Goal: Task Accomplishment & Management: Complete application form

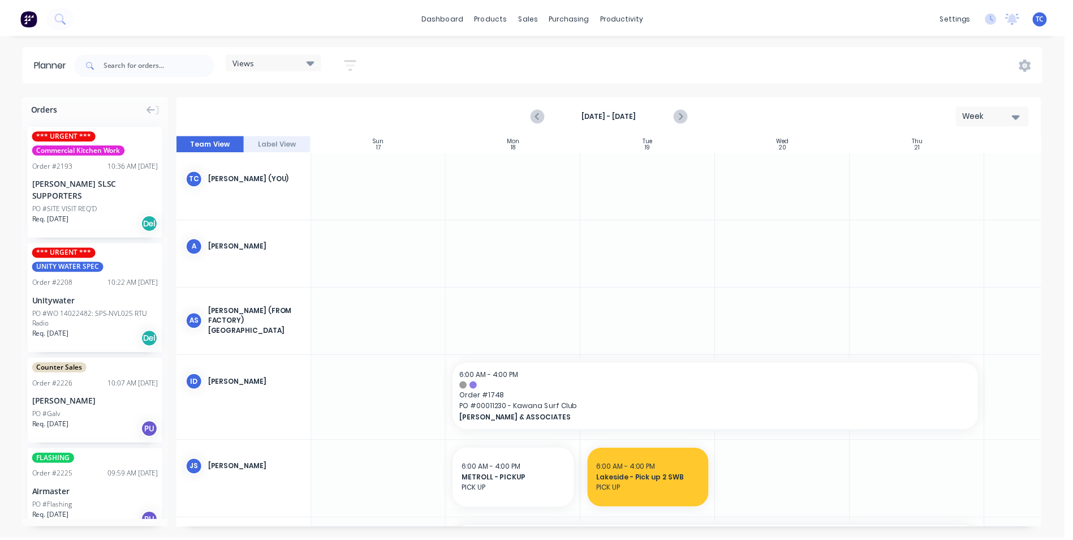
scroll to position [0, 1]
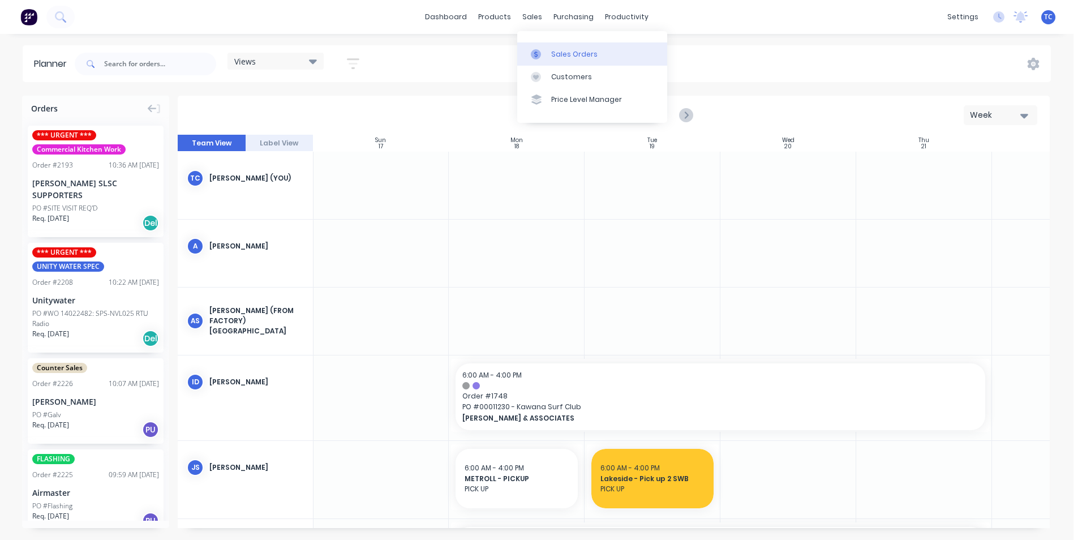
click at [557, 48] on link "Sales Orders" at bounding box center [592, 53] width 150 height 23
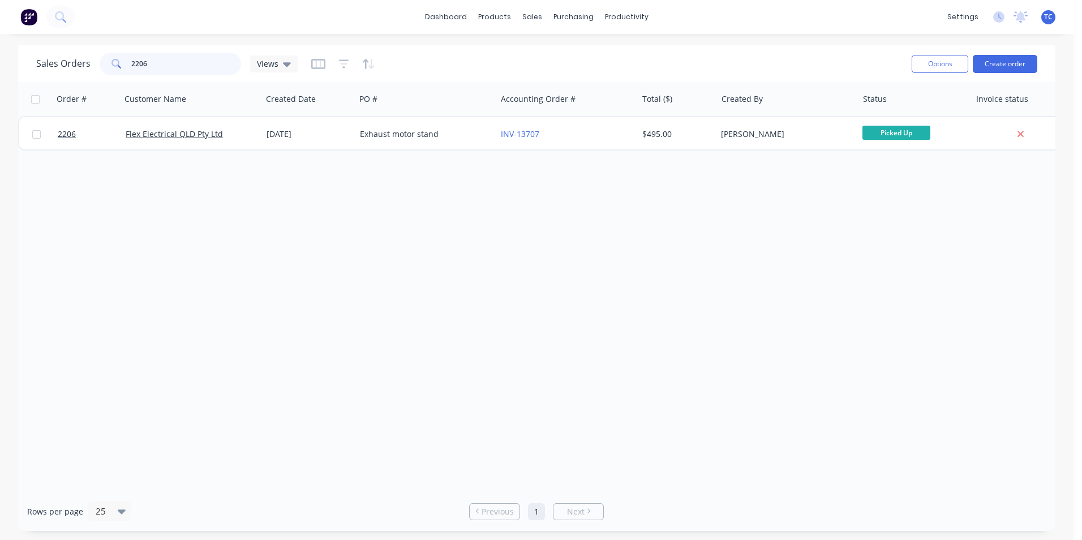
drag, startPoint x: 149, startPoint y: 62, endPoint x: 126, endPoint y: 62, distance: 23.2
click at [126, 62] on div "2206" at bounding box center [170, 64] width 141 height 23
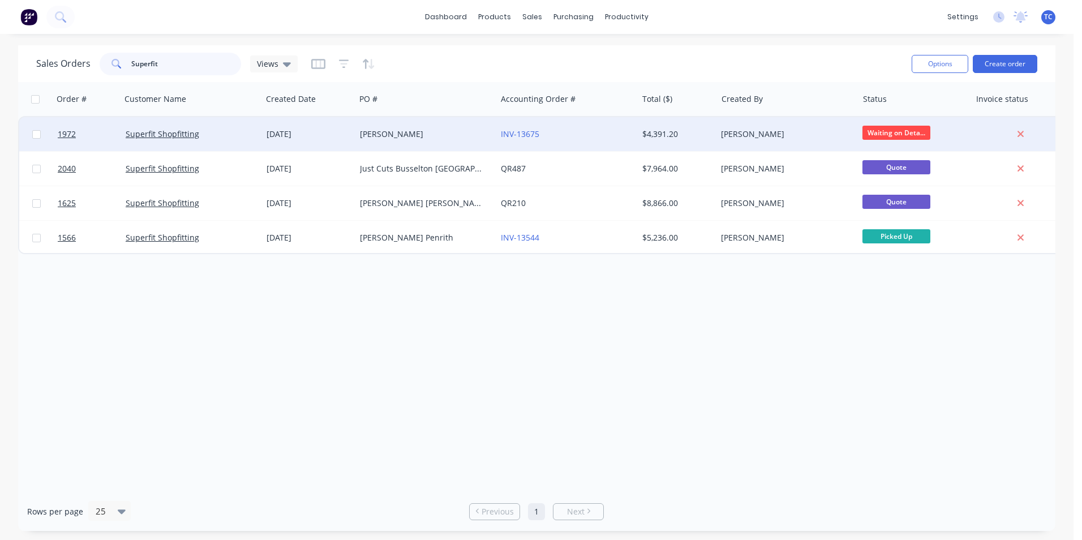
type input "Superfit"
click at [407, 133] on div "[PERSON_NAME]" at bounding box center [423, 133] width 126 height 11
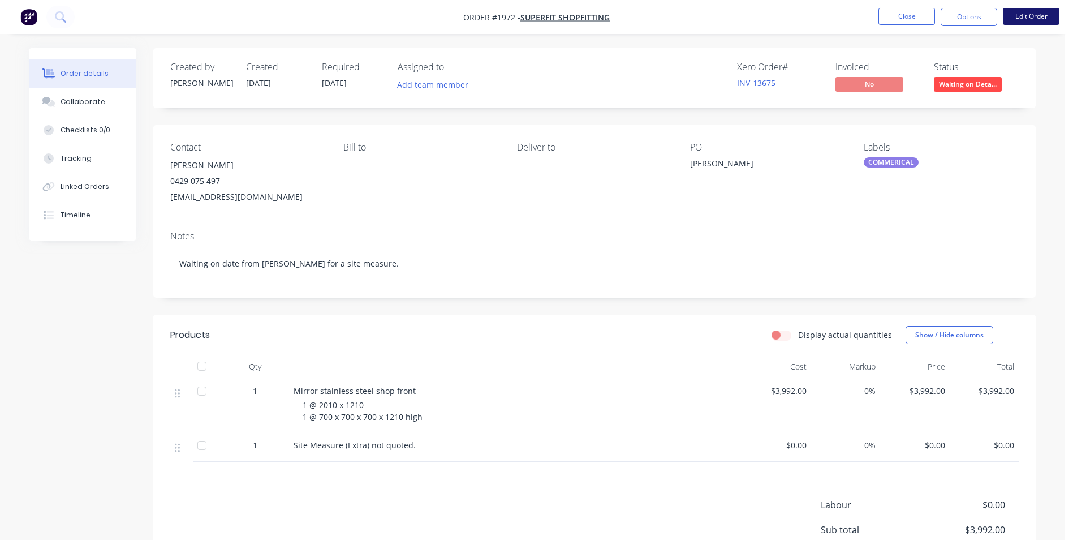
click at [1029, 12] on button "Edit Order" at bounding box center [1031, 16] width 57 height 17
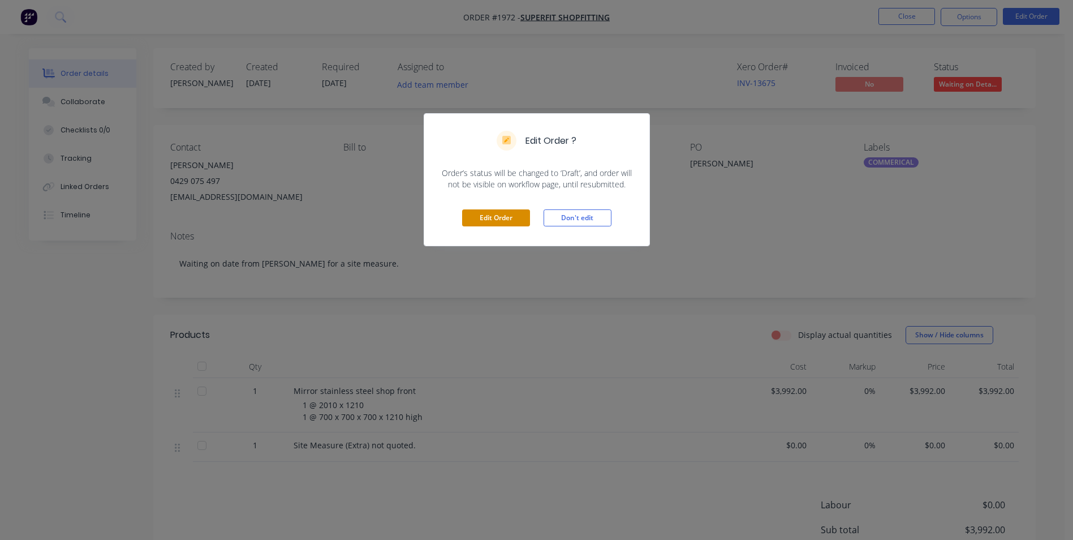
click at [492, 222] on button "Edit Order" at bounding box center [496, 217] width 68 height 17
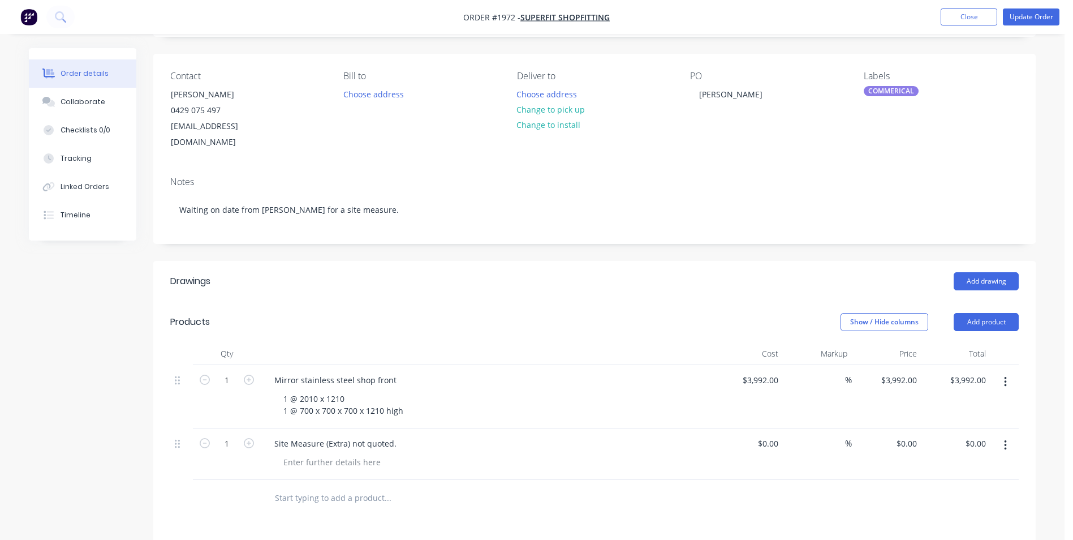
scroll to position [226, 0]
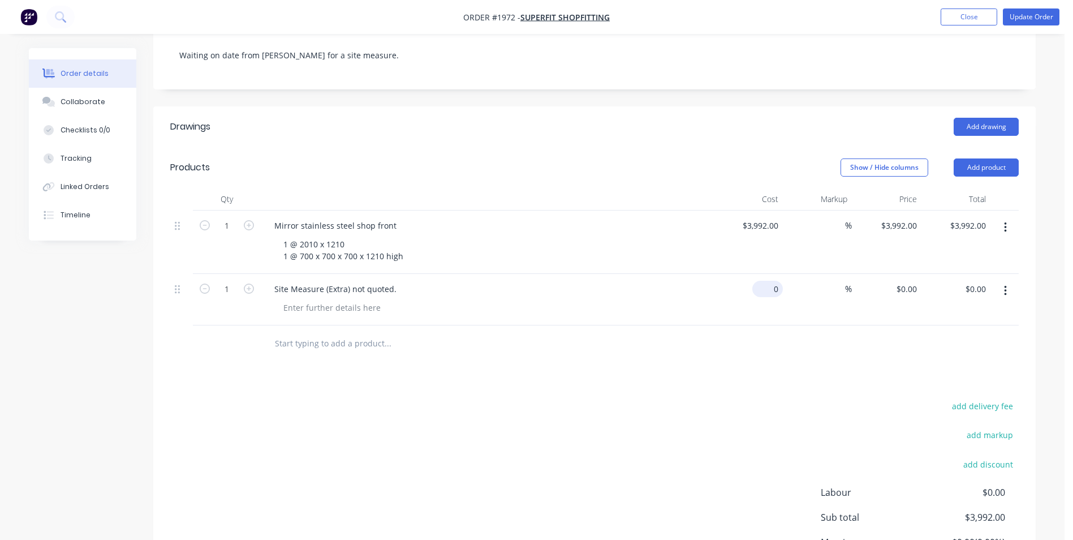
click at [773, 281] on input "0" at bounding box center [770, 289] width 26 height 16
type input "$550.00"
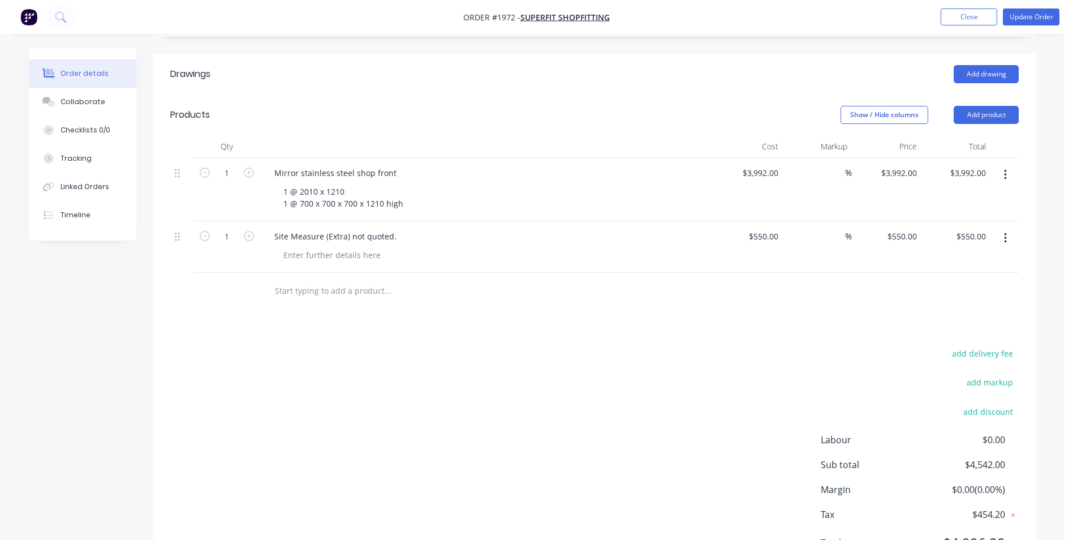
scroll to position [152, 0]
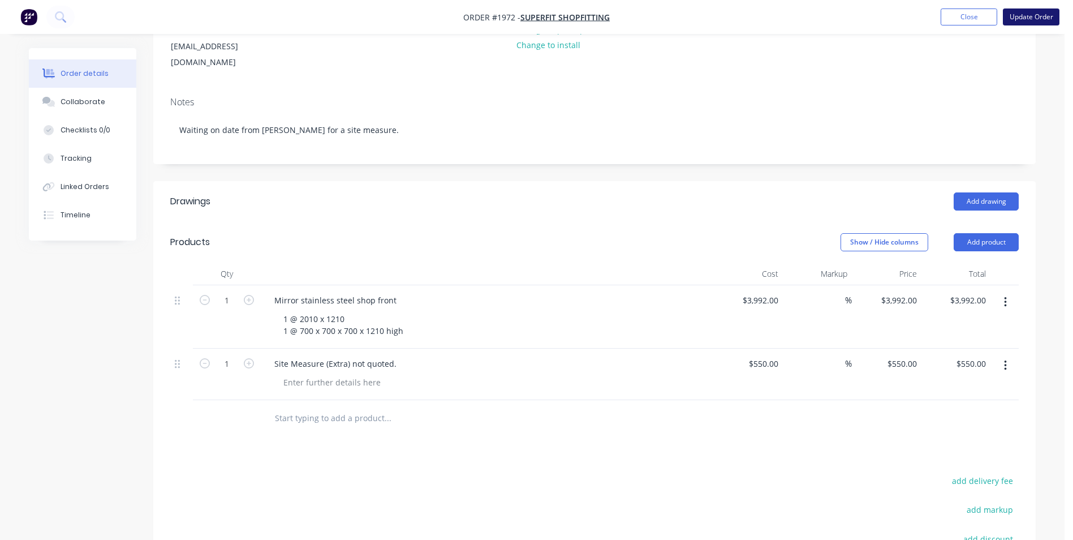
click at [1028, 15] on button "Update Order" at bounding box center [1031, 16] width 57 height 17
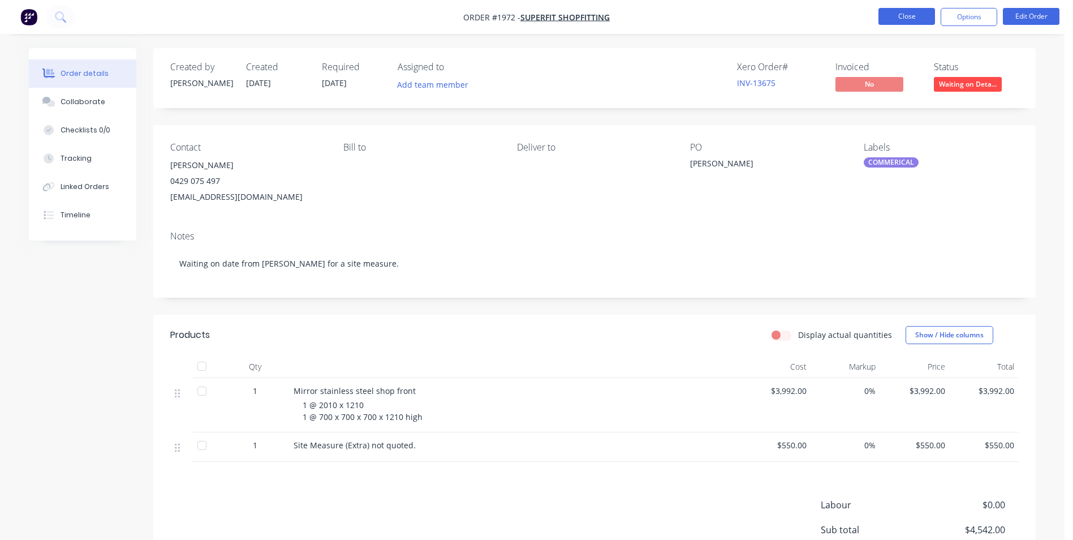
click at [911, 14] on button "Close" at bounding box center [906, 16] width 57 height 17
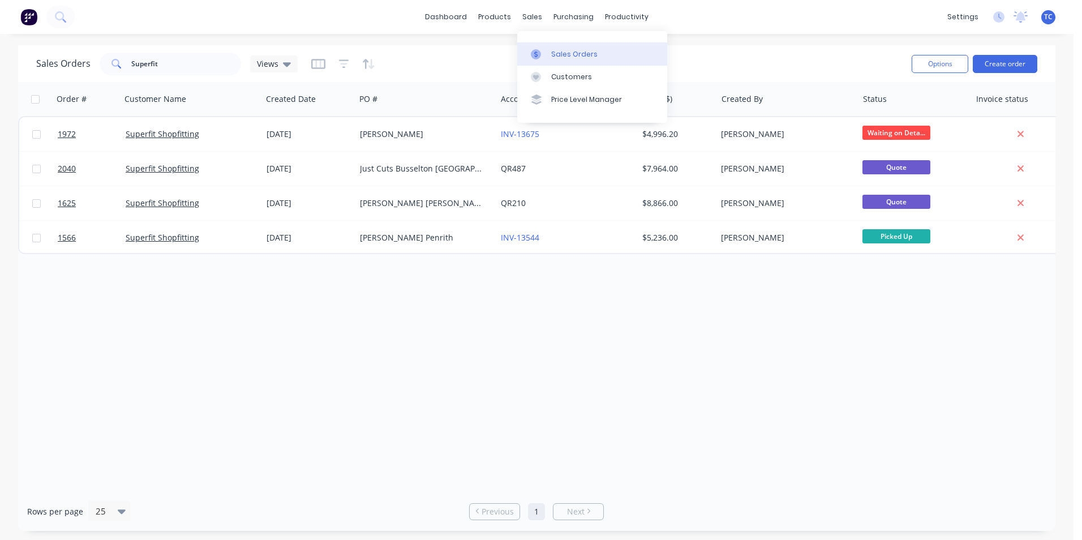
click at [577, 57] on div "Sales Orders" at bounding box center [574, 54] width 46 height 10
click at [572, 53] on div "Sales Orders" at bounding box center [574, 54] width 46 height 10
drag, startPoint x: 161, startPoint y: 61, endPoint x: 128, endPoint y: 61, distance: 32.8
click at [128, 61] on div "Superfit" at bounding box center [170, 64] width 141 height 23
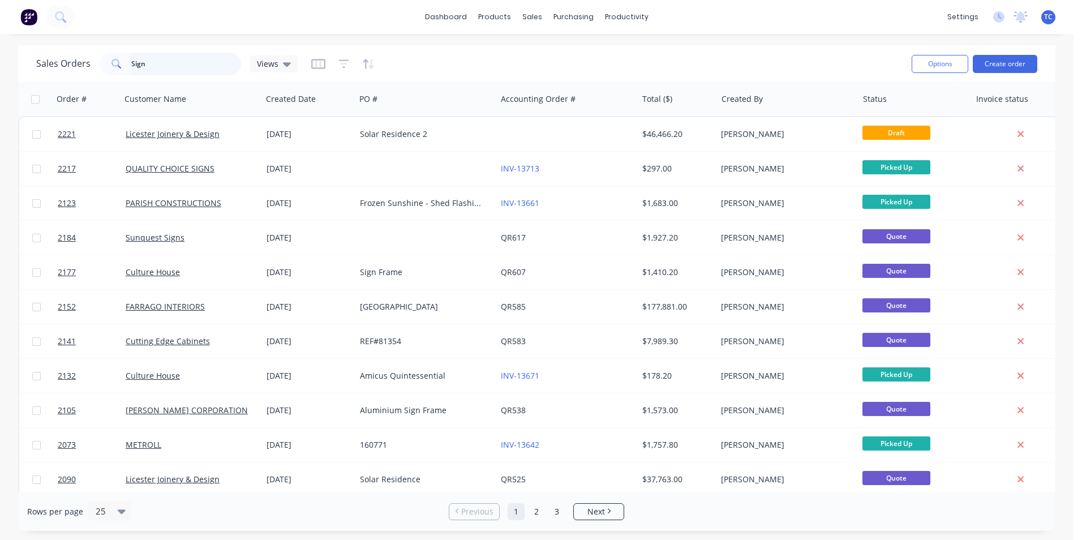
click at [144, 63] on input "Sign" at bounding box center [186, 64] width 110 height 23
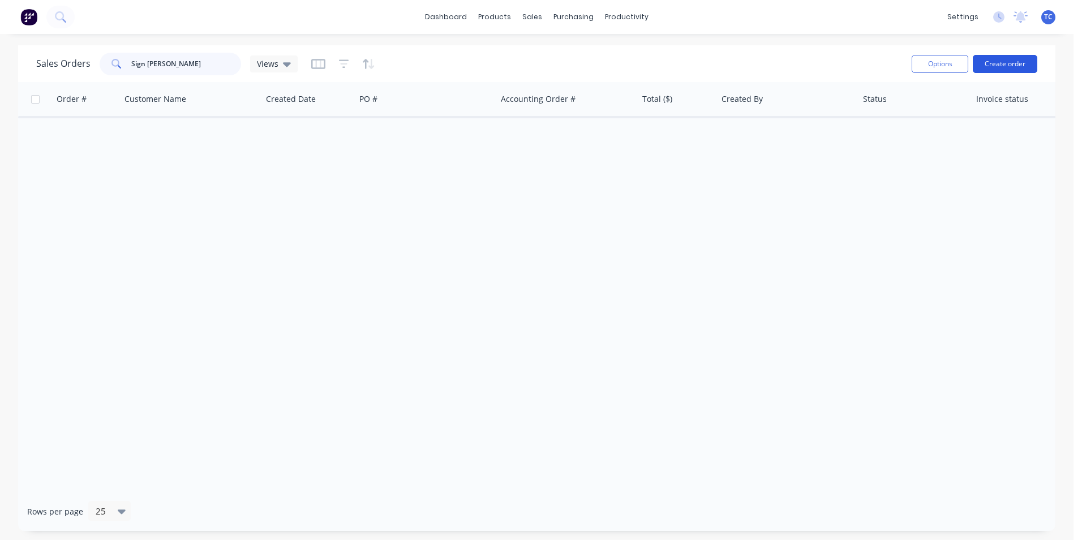
type input "Sign [PERSON_NAME]"
click at [1014, 60] on button "Create order" at bounding box center [1004, 64] width 64 height 18
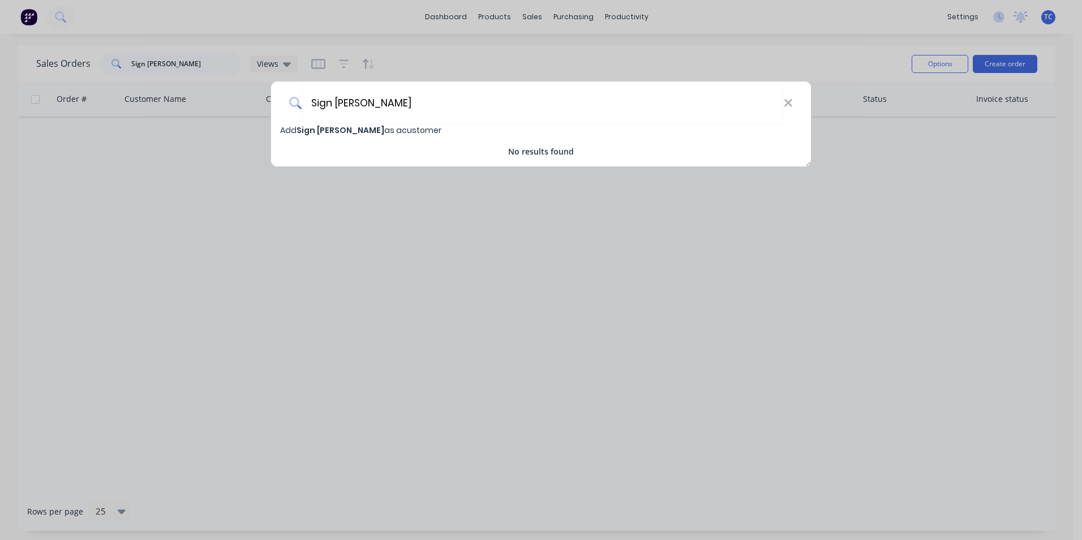
type input "Sign [PERSON_NAME]"
click at [320, 128] on span "Sign [PERSON_NAME]" at bounding box center [340, 129] width 88 height 11
select select "AU"
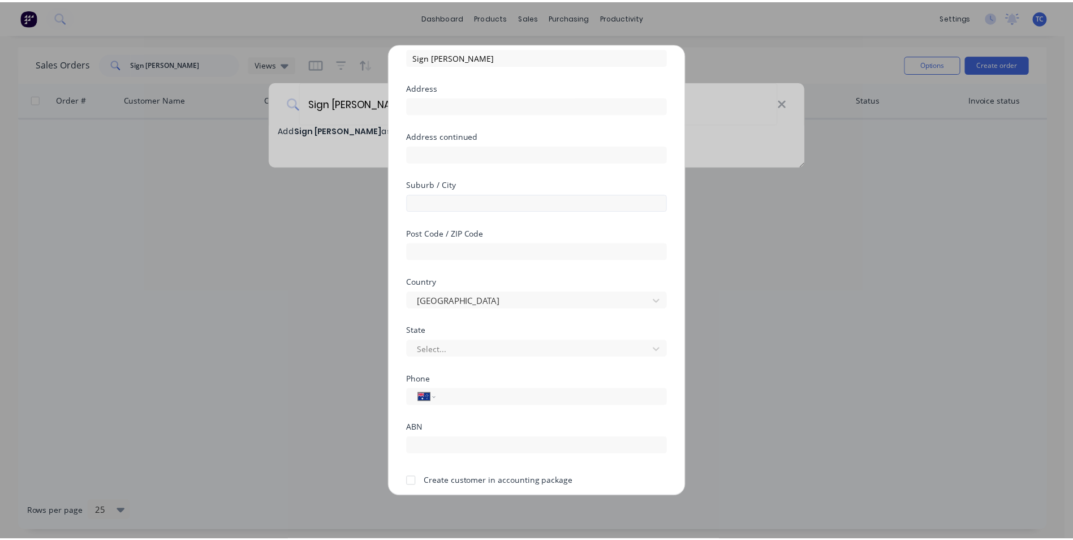
scroll to position [100, 0]
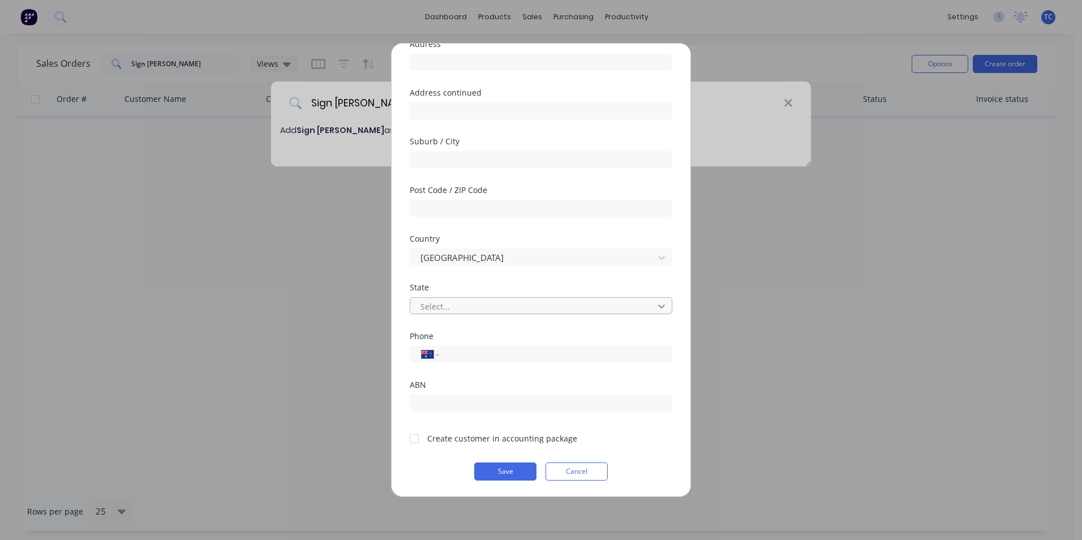
click at [656, 304] on icon at bounding box center [661, 305] width 11 height 11
click at [451, 354] on input "tel" at bounding box center [553, 354] width 213 height 13
type input "0475 031 013"
click at [413, 438] on div at bounding box center [414, 438] width 23 height 23
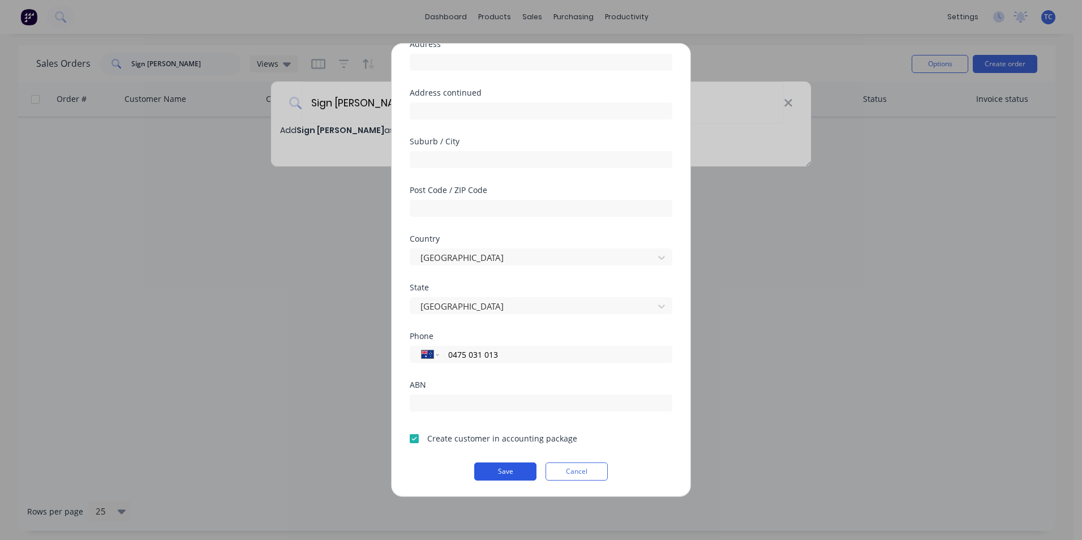
click at [507, 473] on button "Save" at bounding box center [505, 471] width 62 height 18
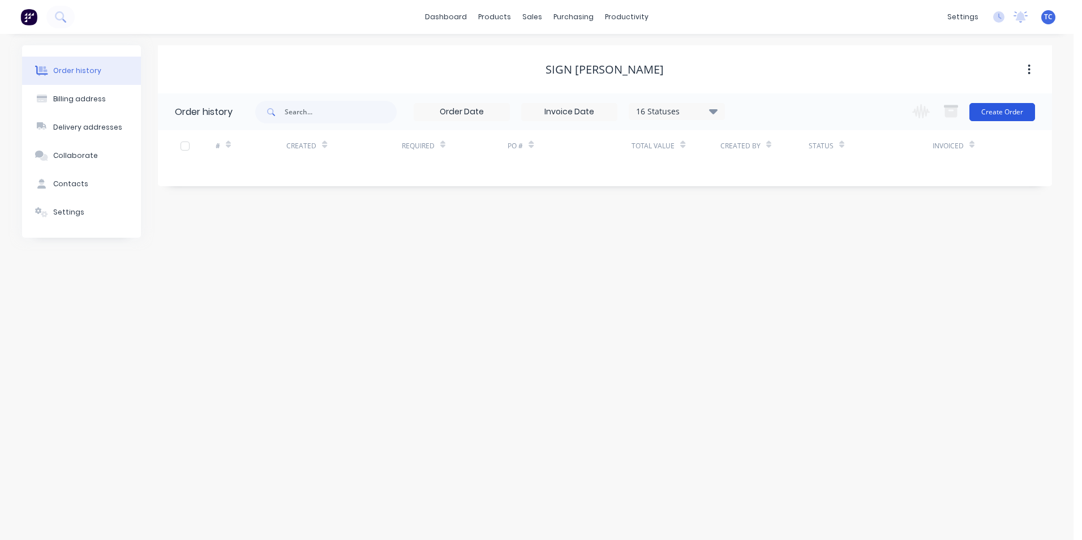
click at [997, 110] on button "Create Order" at bounding box center [1002, 112] width 66 height 18
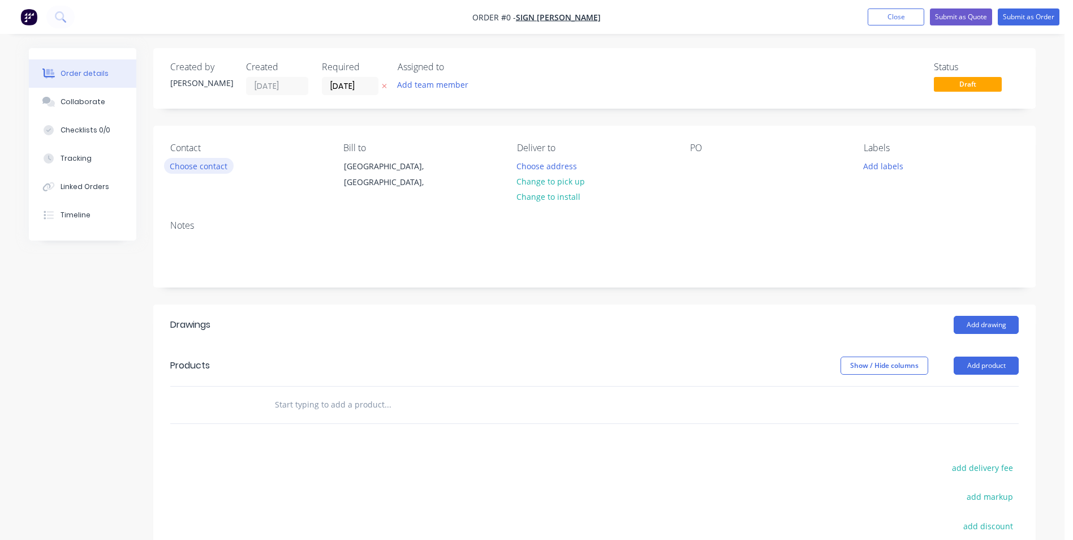
click at [198, 165] on button "Choose contact" at bounding box center [199, 165] width 70 height 15
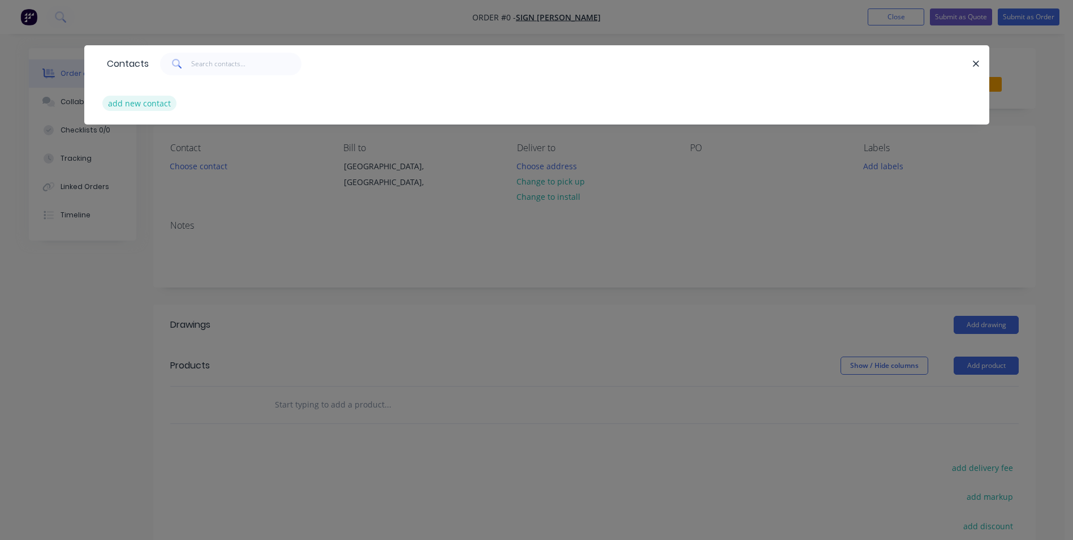
click at [132, 102] on button "add new contact" at bounding box center [139, 103] width 75 height 15
select select "AU"
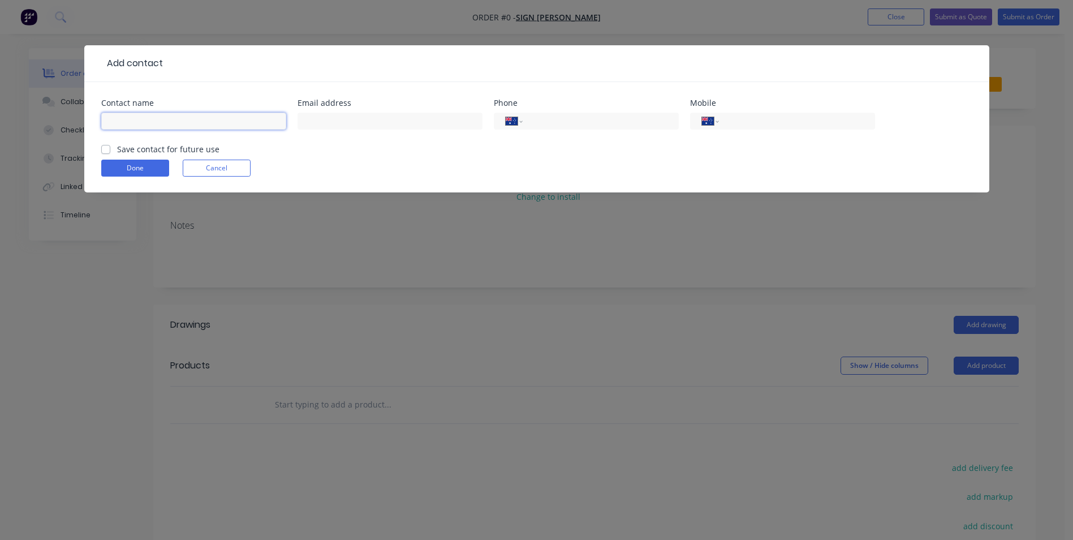
click at [118, 119] on input "text" at bounding box center [193, 121] width 185 height 17
type input "[PERSON_NAME]"
click at [309, 118] on input "text" at bounding box center [390, 121] width 185 height 17
type input "[EMAIL_ADDRESS][DOMAIN_NAME]"
click at [737, 122] on input "tel" at bounding box center [795, 121] width 136 height 13
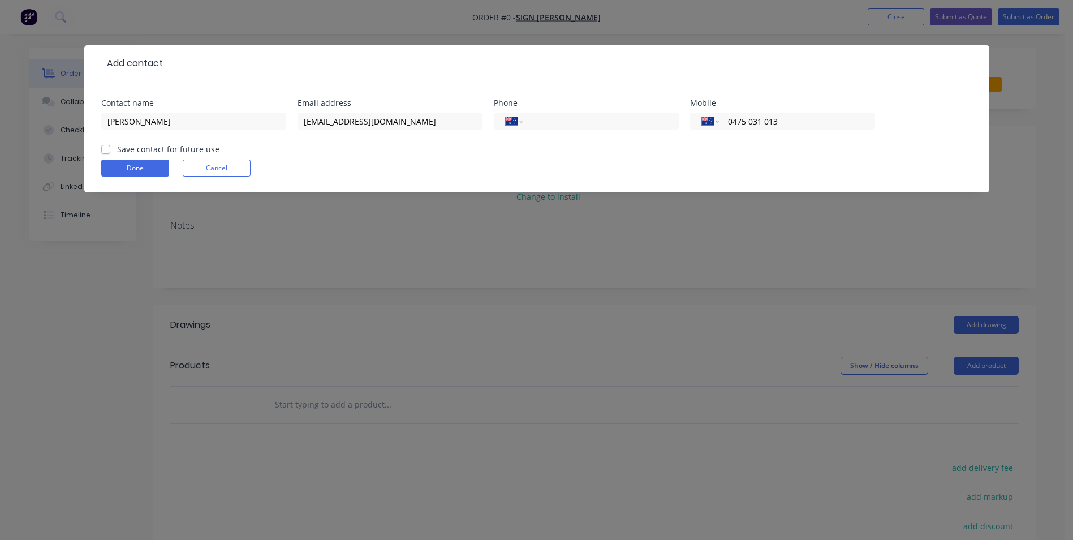
type input "0475 031 013"
click at [117, 149] on label "Save contact for future use" at bounding box center [168, 149] width 102 height 12
click at [106, 149] on input "Save contact for future use" at bounding box center [105, 148] width 9 height 11
checkbox input "true"
click at [126, 164] on button "Done" at bounding box center [135, 168] width 68 height 17
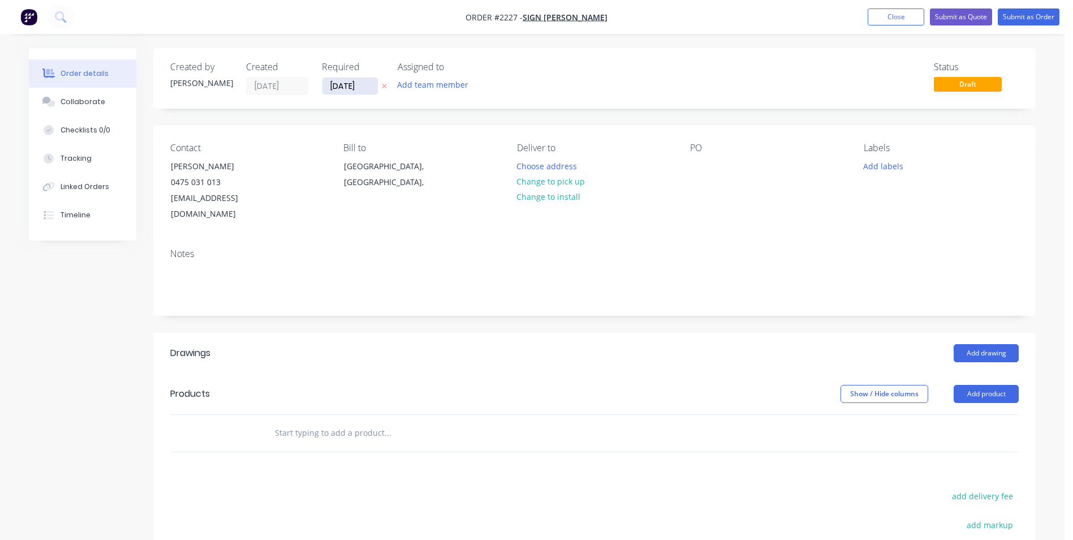
click at [344, 88] on input "[DATE]" at bounding box center [349, 85] width 55 height 17
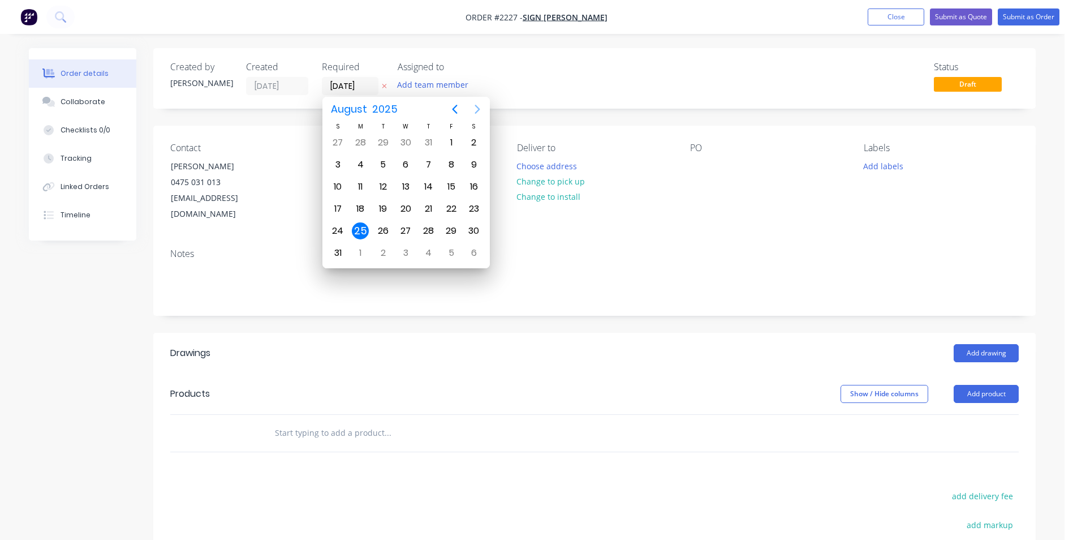
click at [480, 104] on icon "Next page" at bounding box center [478, 109] width 14 height 14
click at [363, 166] on div "8" at bounding box center [360, 164] width 17 height 17
type input "[DATE]"
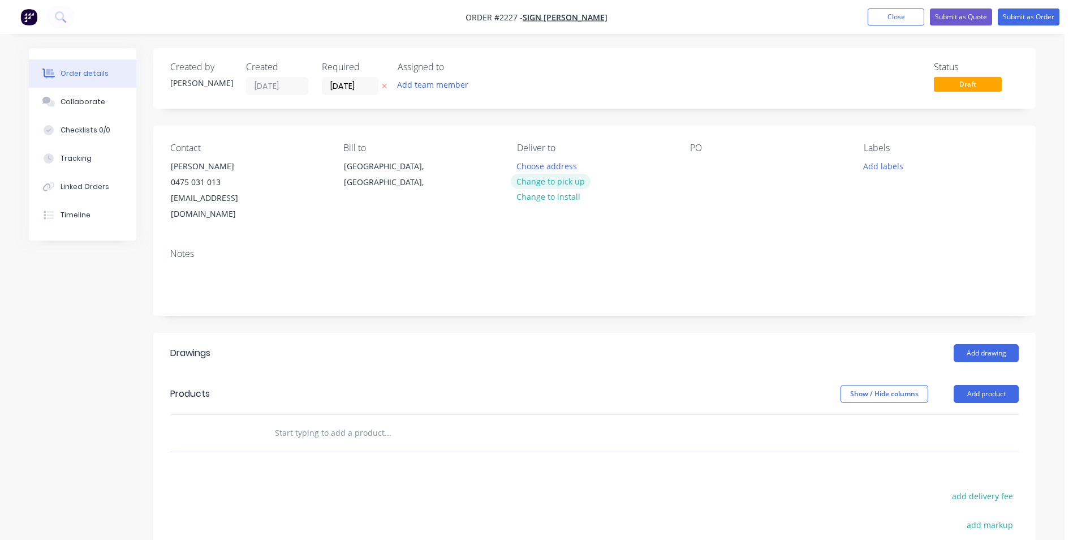
click at [553, 180] on button "Change to pick up" at bounding box center [551, 181] width 80 height 15
click at [699, 164] on div at bounding box center [699, 166] width 18 height 16
click at [697, 167] on div at bounding box center [699, 166] width 18 height 16
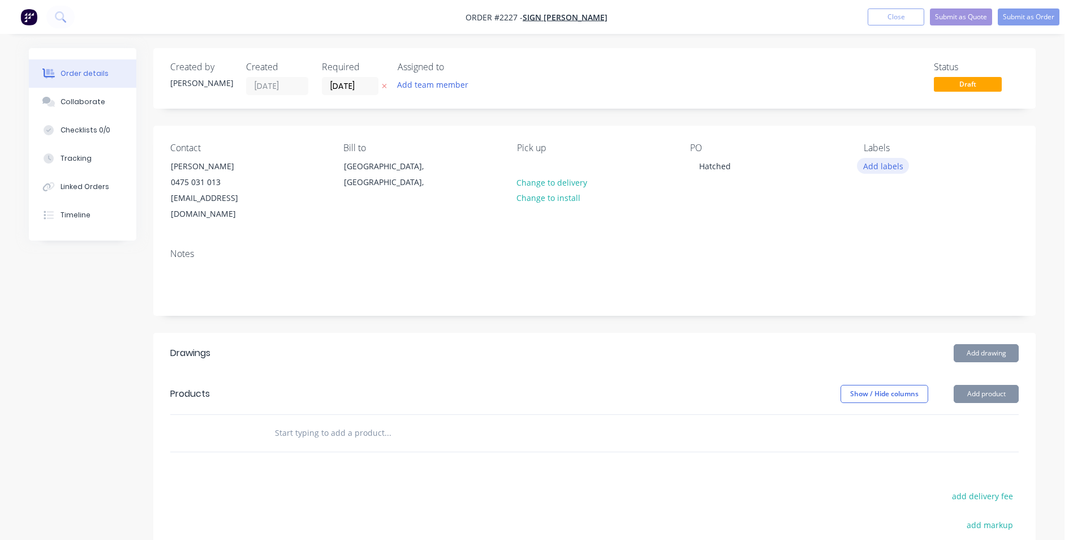
click at [873, 165] on button "Add labels" at bounding box center [883, 165] width 52 height 15
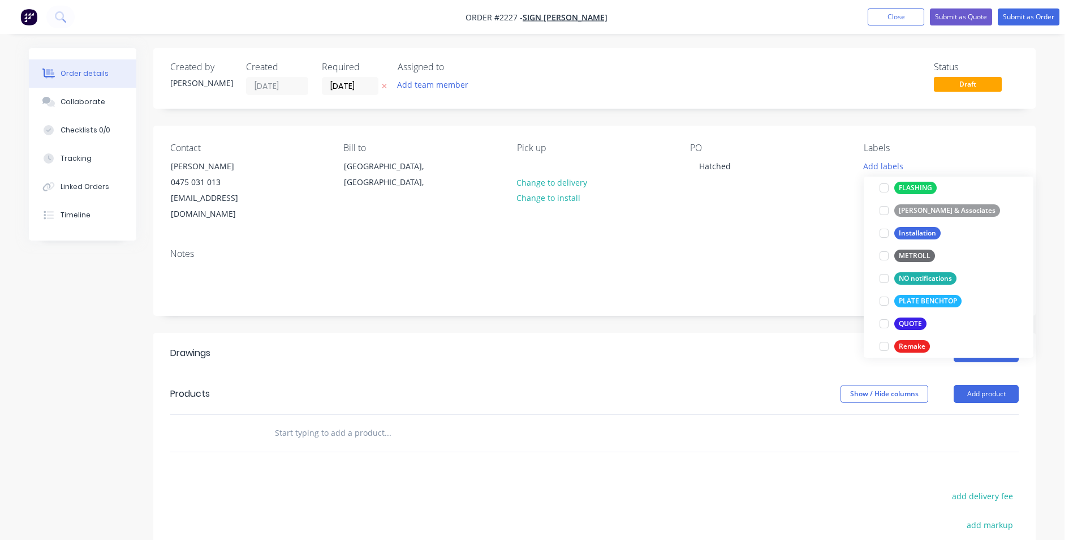
scroll to position [339, 0]
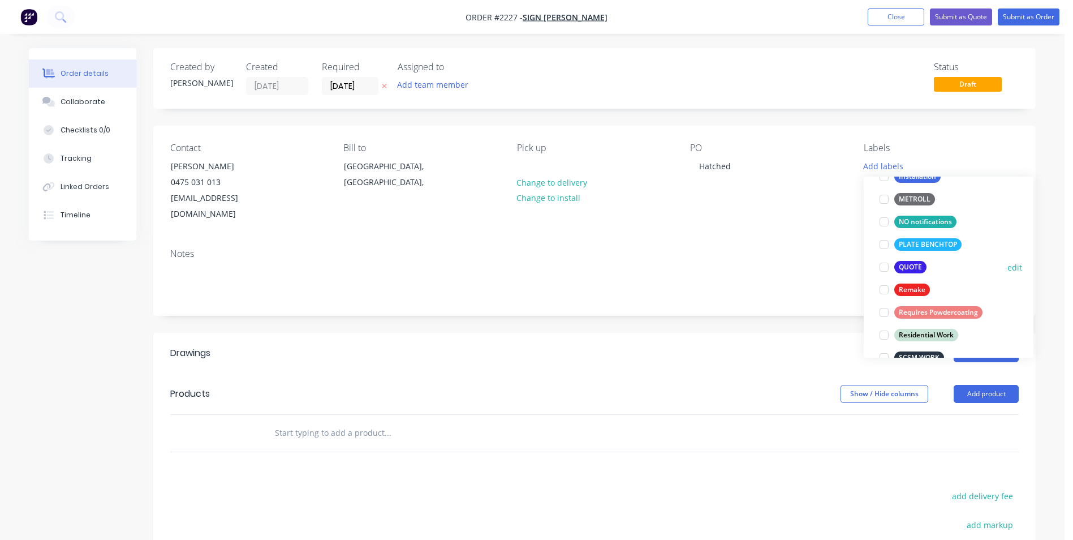
click at [885, 266] on div at bounding box center [884, 267] width 23 height 23
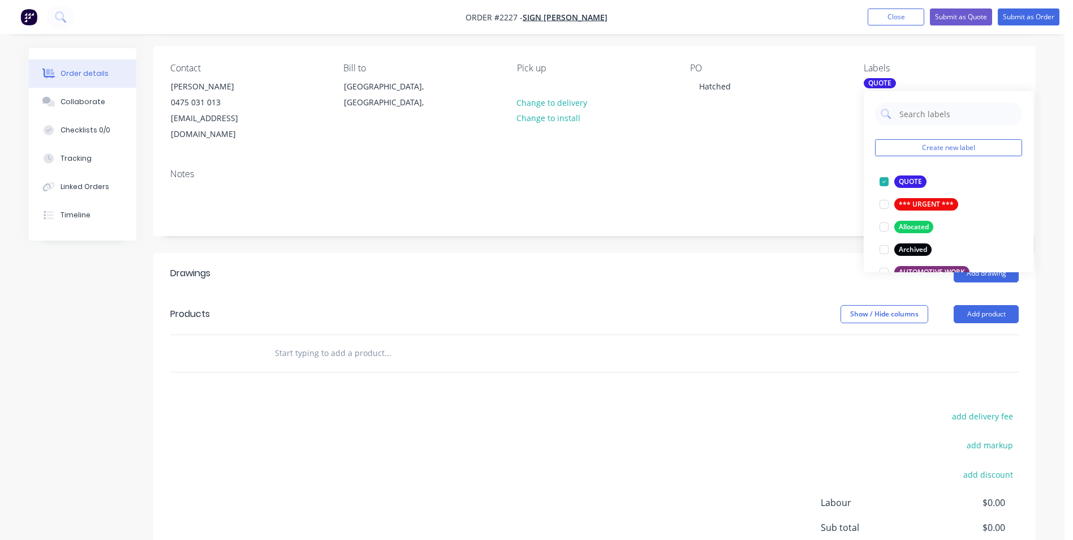
scroll to position [113, 0]
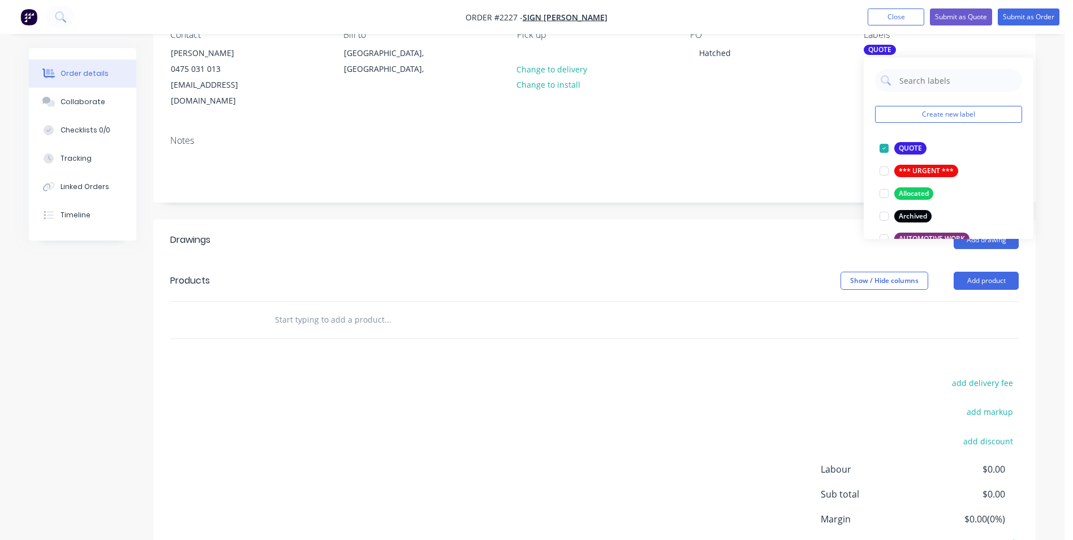
click at [288, 308] on input "text" at bounding box center [387, 319] width 226 height 23
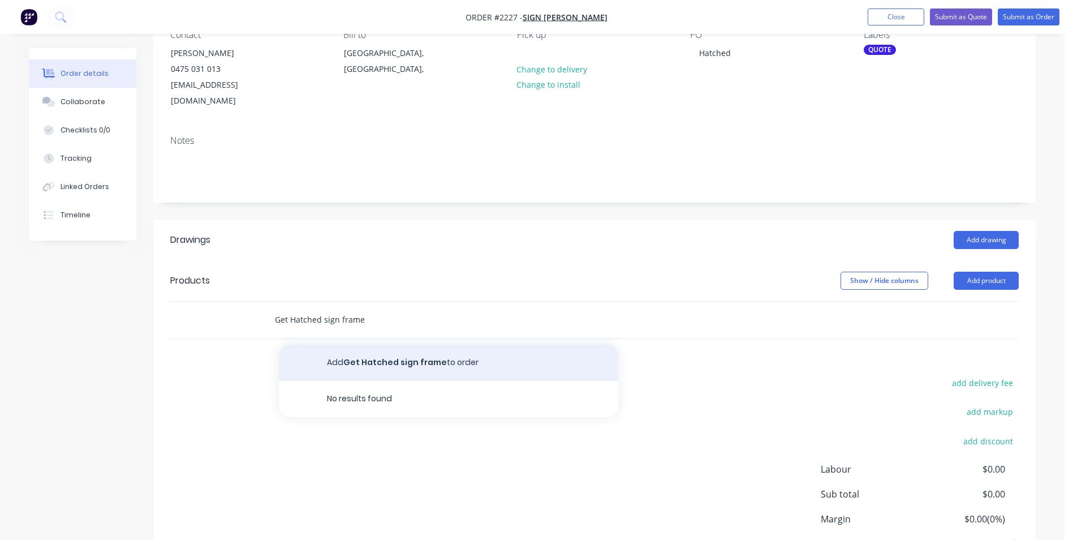
type input "Get Hatched sign frame"
click at [364, 344] on button "Add Get Hatched sign frame to order" at bounding box center [448, 362] width 339 height 36
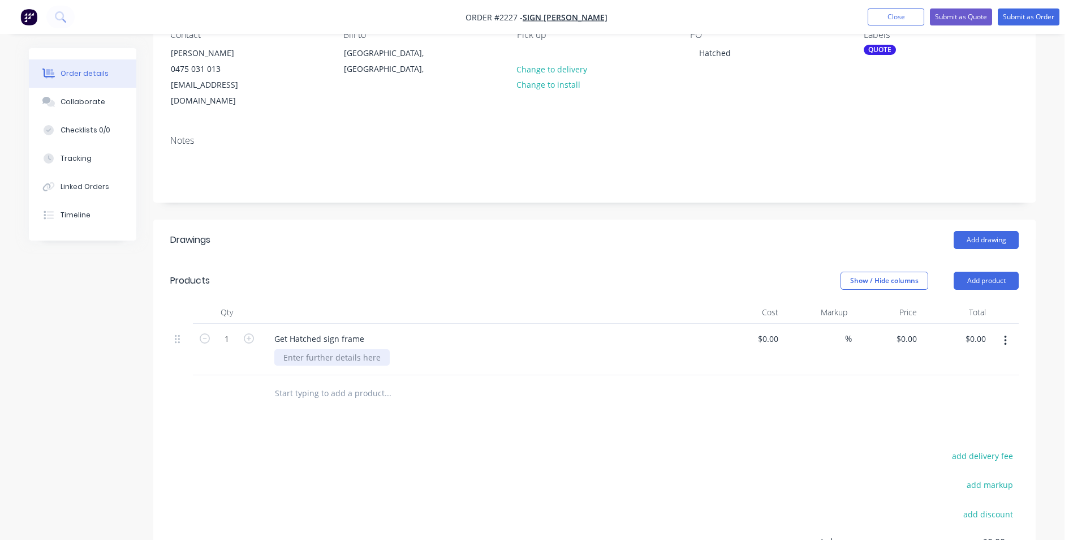
click at [297, 349] on div at bounding box center [331, 357] width 115 height 16
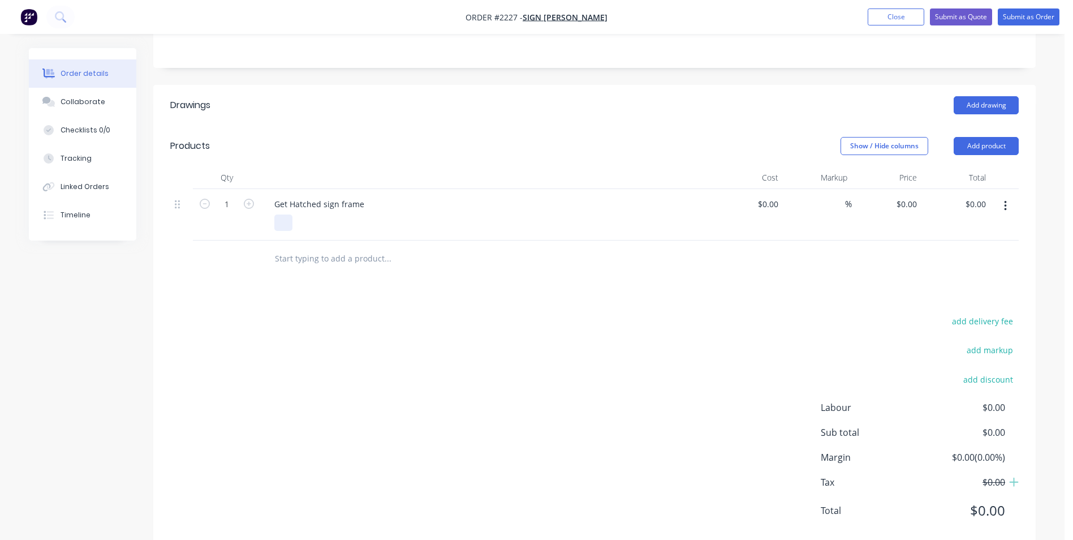
scroll to position [258, 0]
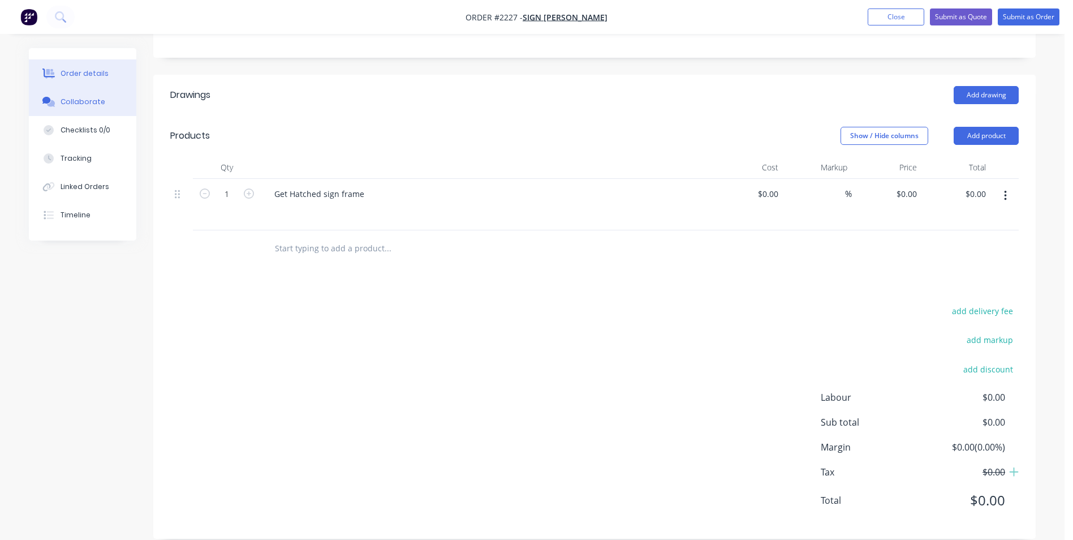
click at [72, 101] on div "Collaborate" at bounding box center [83, 102] width 45 height 10
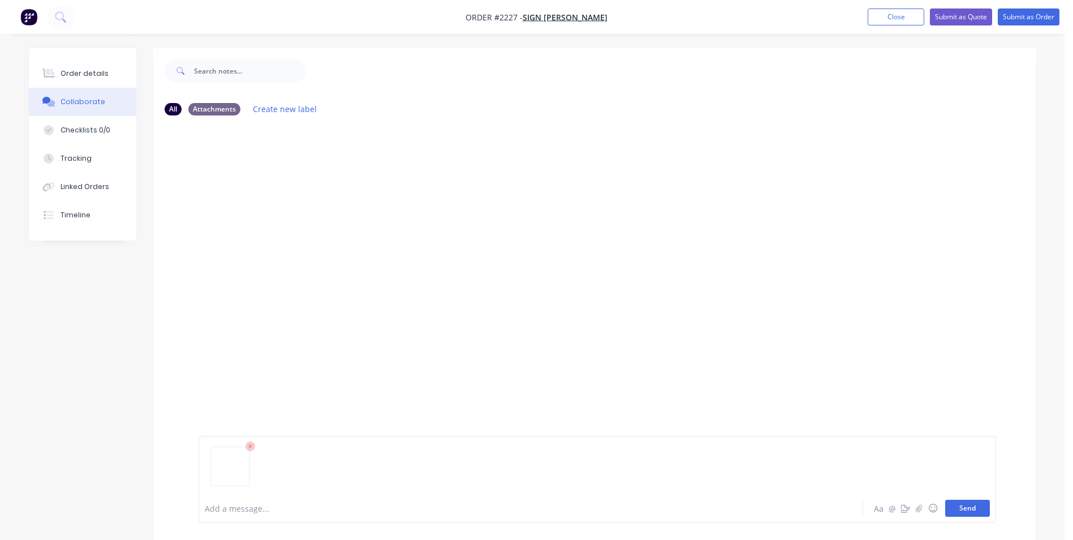
click at [965, 508] on button "Send" at bounding box center [967, 507] width 45 height 17
click at [885, 13] on button "Close" at bounding box center [896, 16] width 57 height 17
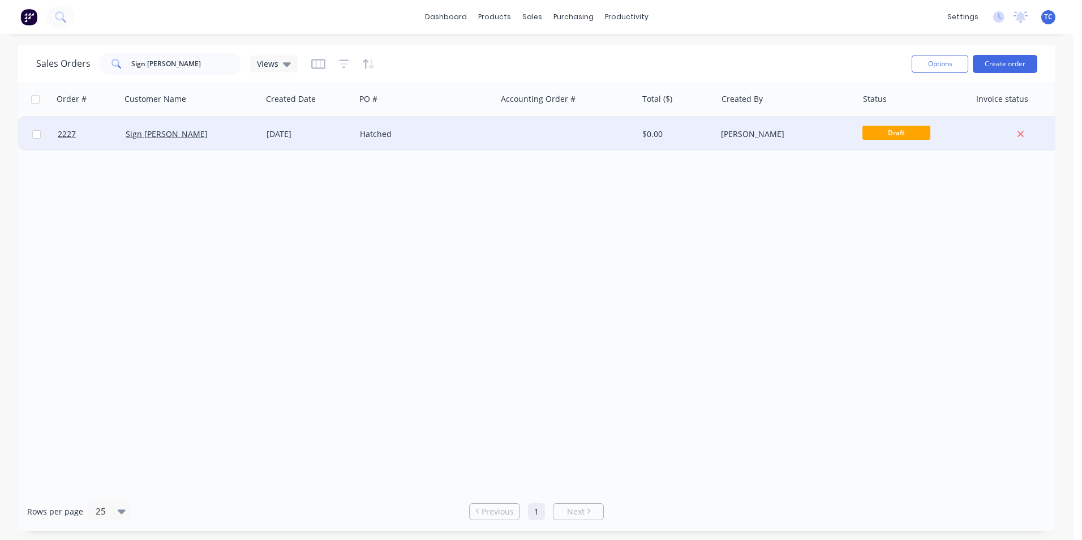
click at [268, 140] on div "[DATE]" at bounding box center [308, 134] width 93 height 34
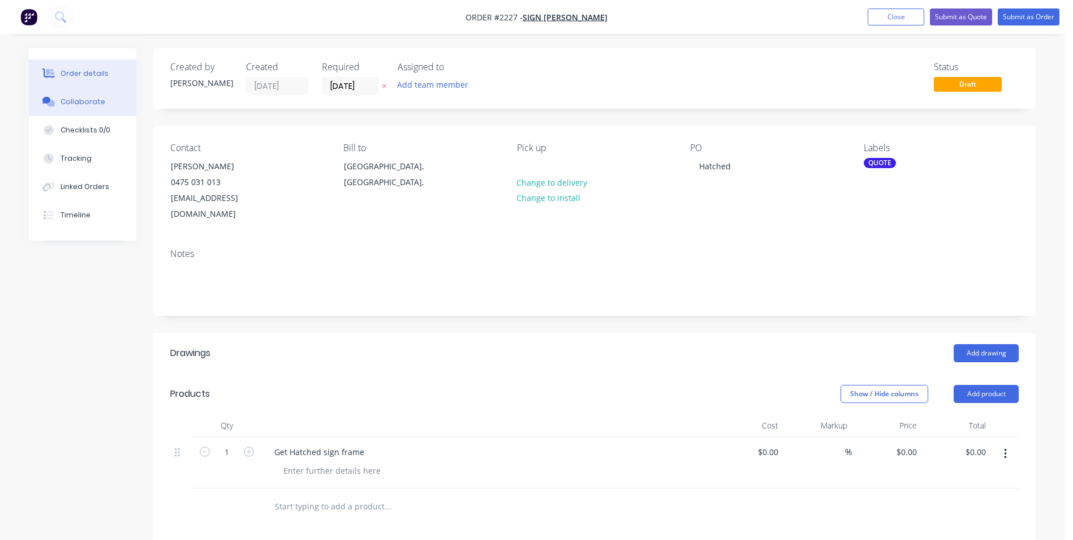
click at [80, 100] on div "Collaborate" at bounding box center [83, 102] width 45 height 10
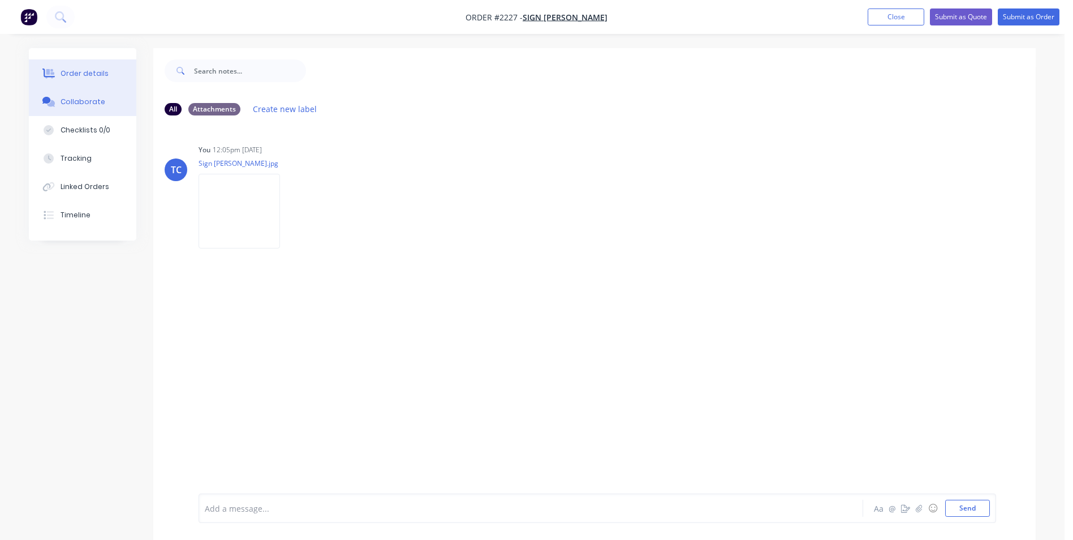
click at [72, 68] on div "Order details" at bounding box center [85, 73] width 48 height 10
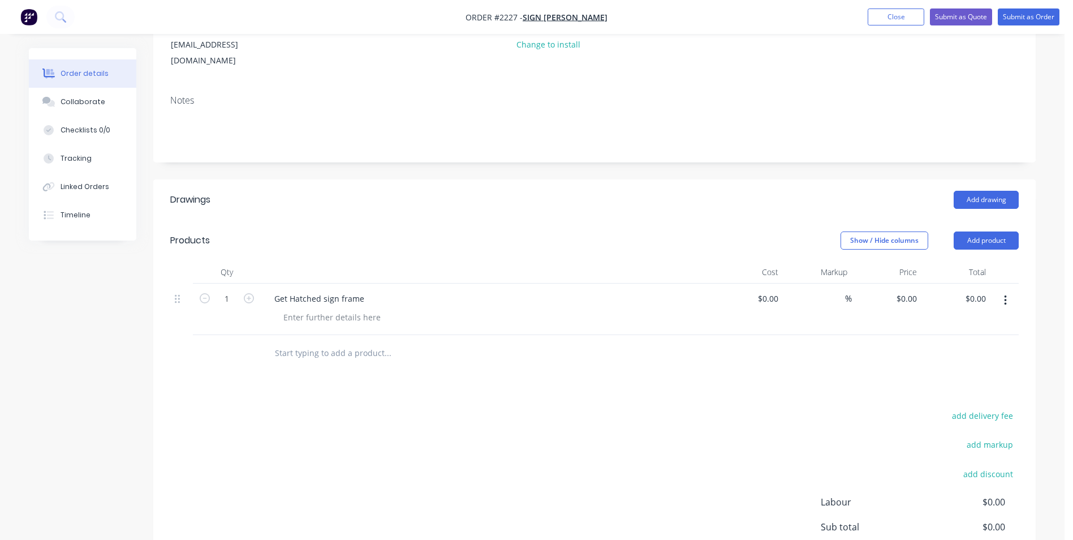
scroll to position [170, 0]
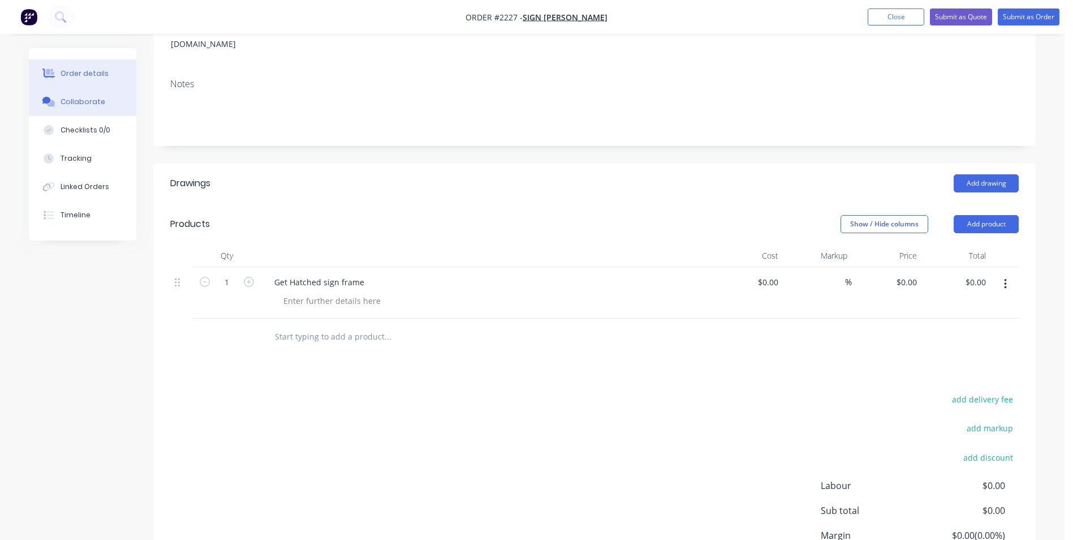
click at [85, 100] on div "Collaborate" at bounding box center [83, 102] width 45 height 10
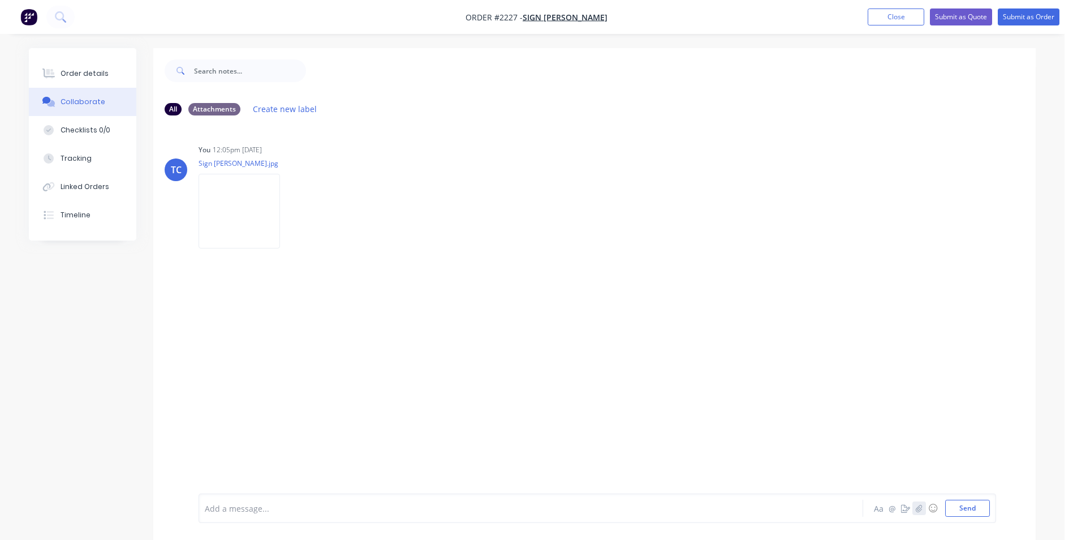
click at [919, 506] on icon "button" at bounding box center [919, 507] width 6 height 7
click at [964, 507] on button "Send" at bounding box center [967, 507] width 45 height 17
click at [895, 17] on button "Close" at bounding box center [896, 16] width 57 height 17
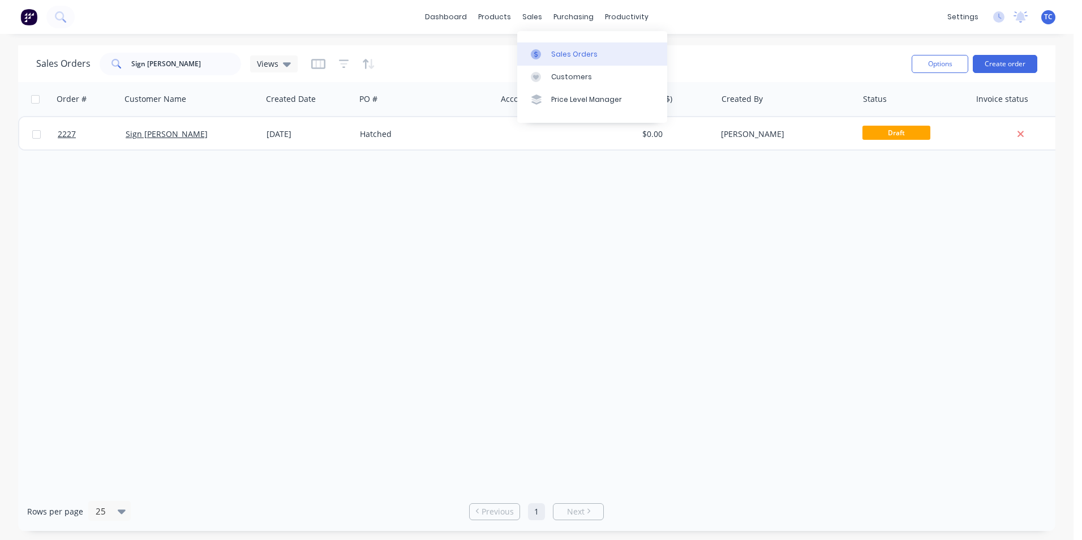
click at [564, 50] on div "Sales Orders" at bounding box center [574, 54] width 46 height 10
click at [533, 15] on div "sales" at bounding box center [531, 16] width 31 height 17
drag, startPoint x: 171, startPoint y: 63, endPoint x: 122, endPoint y: 61, distance: 49.3
click at [122, 61] on div "Sign [PERSON_NAME]" at bounding box center [170, 64] width 141 height 23
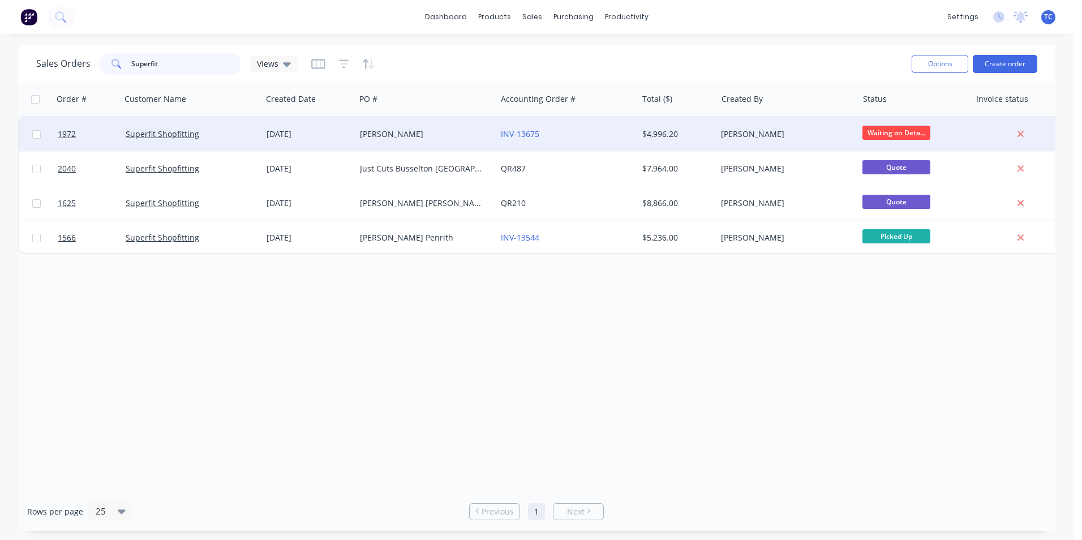
type input "Superfit"
click at [384, 135] on div "[PERSON_NAME]" at bounding box center [423, 133] width 126 height 11
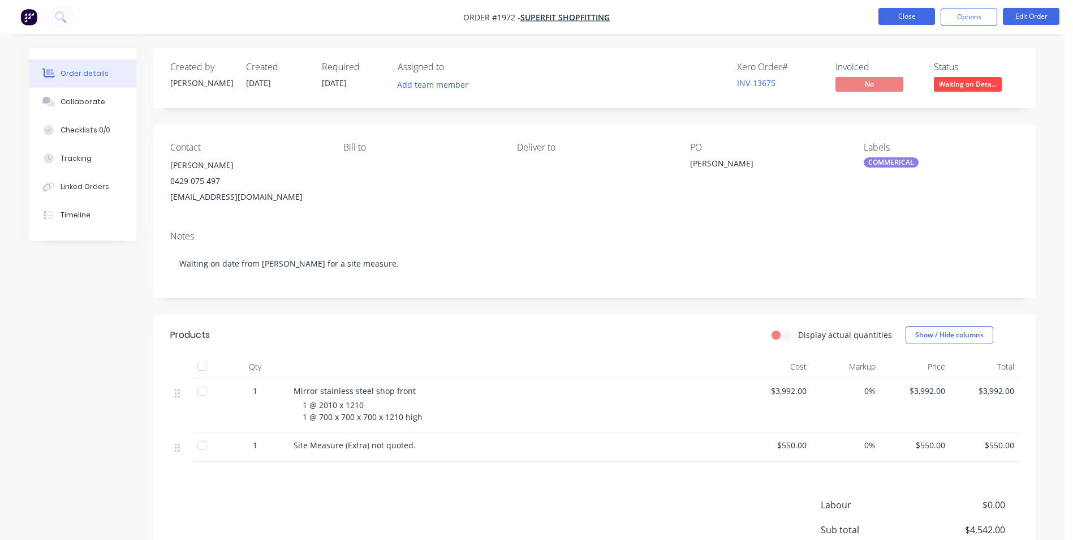
click at [901, 15] on button "Close" at bounding box center [906, 16] width 57 height 17
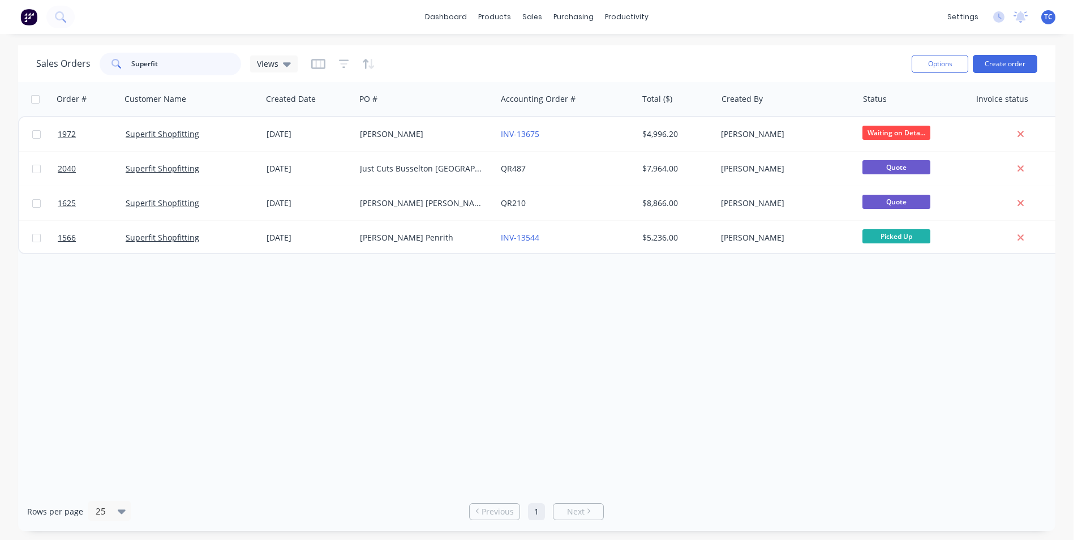
drag, startPoint x: 160, startPoint y: 62, endPoint x: 124, endPoint y: 63, distance: 36.2
click at [124, 63] on div "Superfit" at bounding box center [170, 64] width 141 height 23
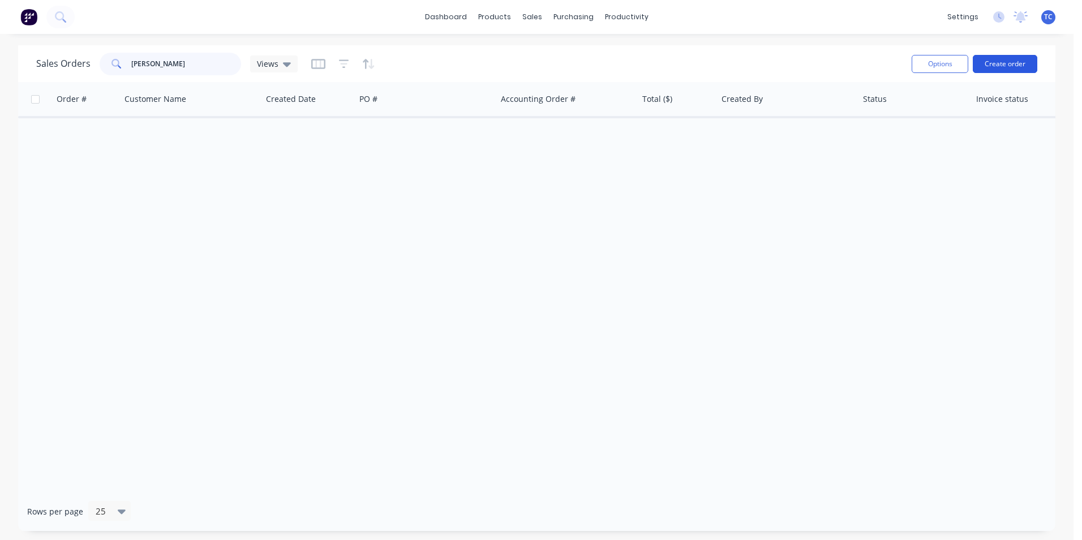
type input "[PERSON_NAME]"
click at [1003, 62] on button "Create order" at bounding box center [1004, 64] width 64 height 18
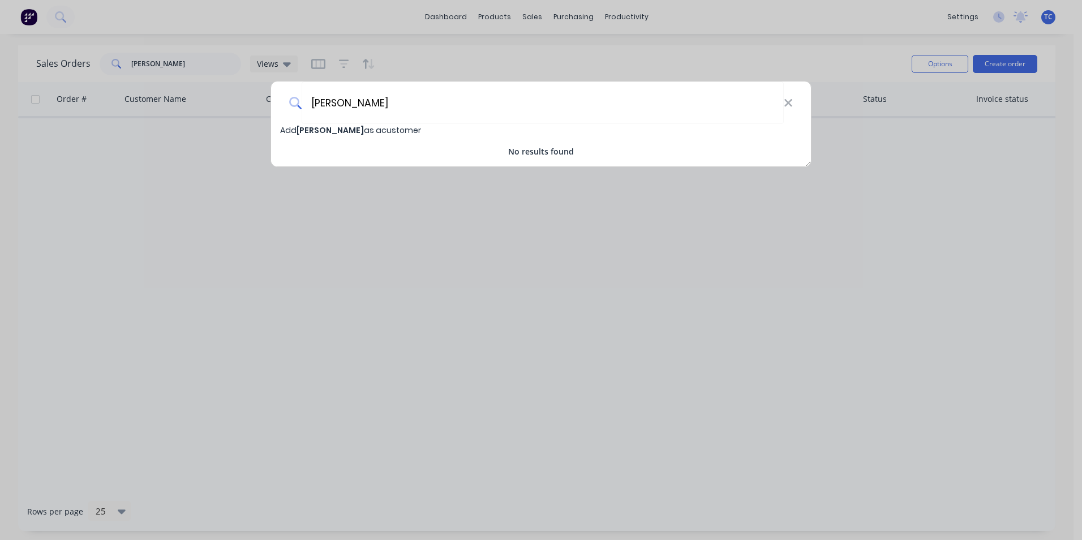
type input "[PERSON_NAME]"
click at [318, 129] on span "[PERSON_NAME]" at bounding box center [329, 129] width 67 height 11
select select "AU"
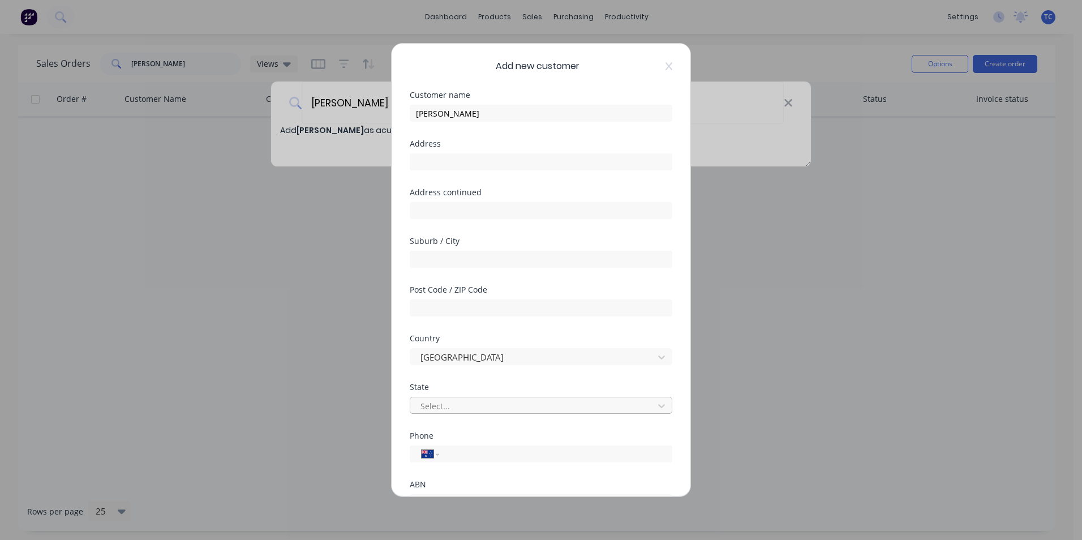
click at [449, 402] on div at bounding box center [533, 406] width 229 height 14
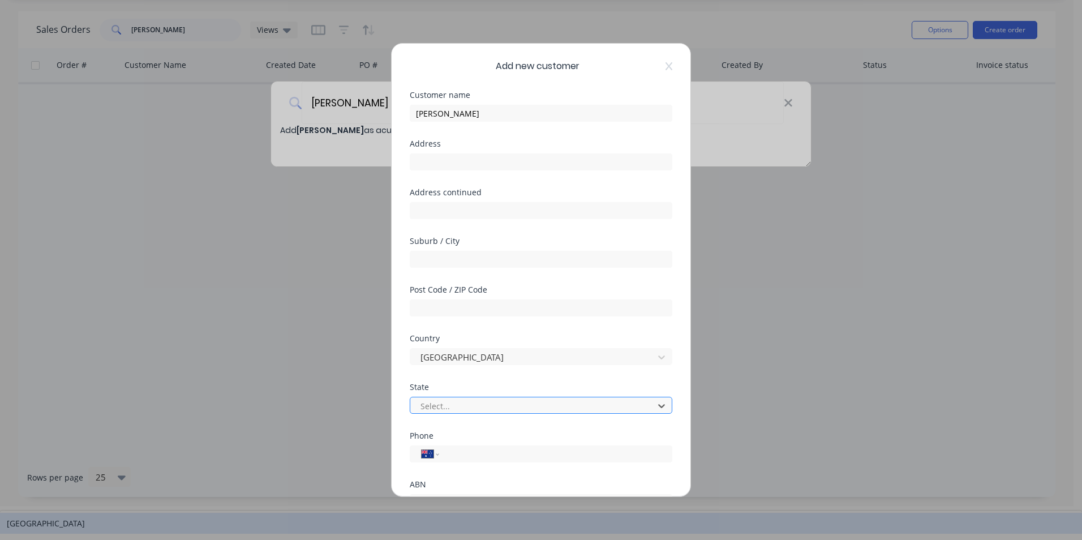
scroll to position [36, 0]
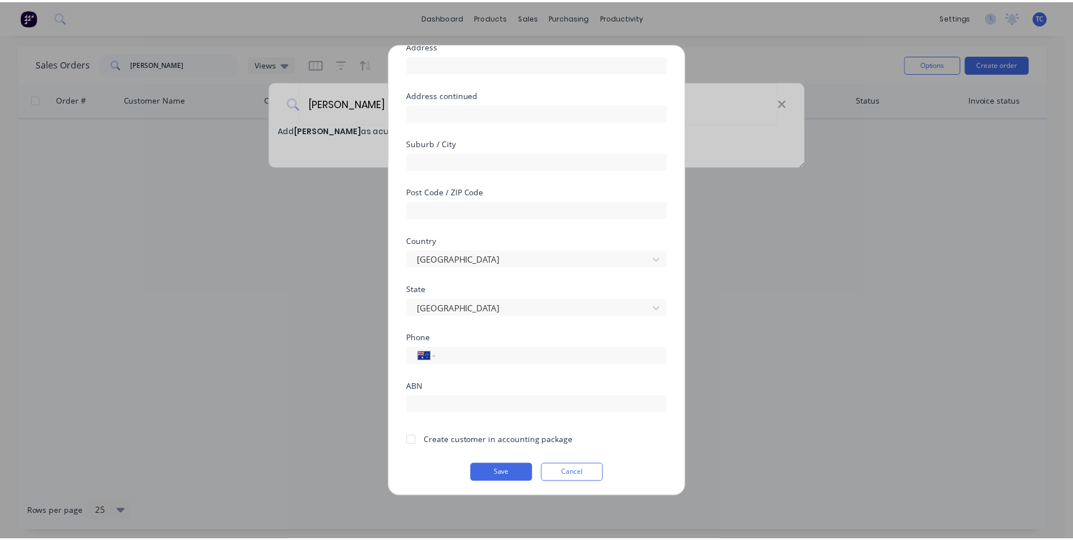
scroll to position [100, 0]
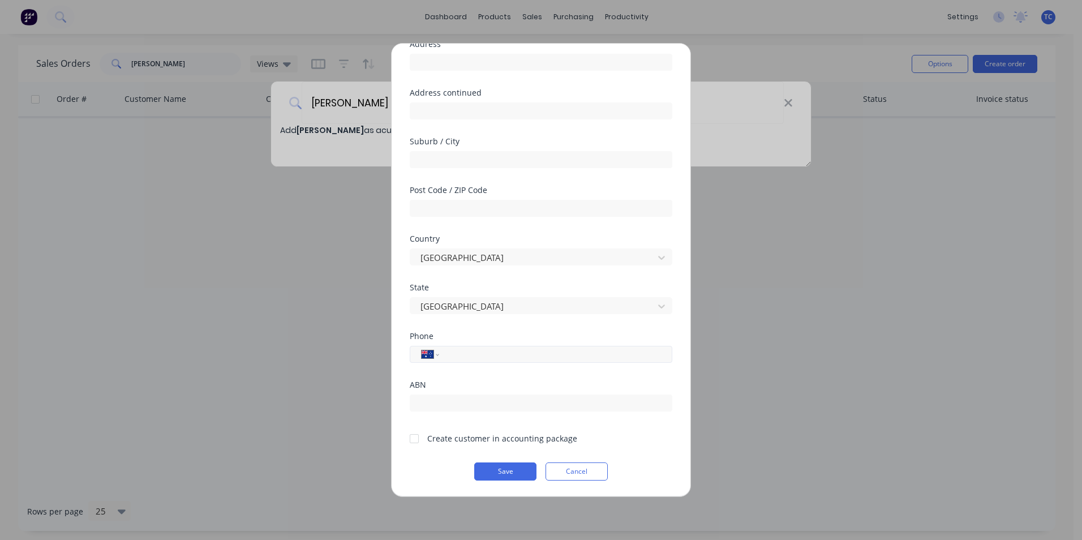
click at [459, 352] on input "tel" at bounding box center [553, 354] width 213 height 13
type input "0427 331 701"
click at [416, 438] on div at bounding box center [414, 438] width 23 height 23
click at [494, 466] on button "Save" at bounding box center [505, 471] width 62 height 18
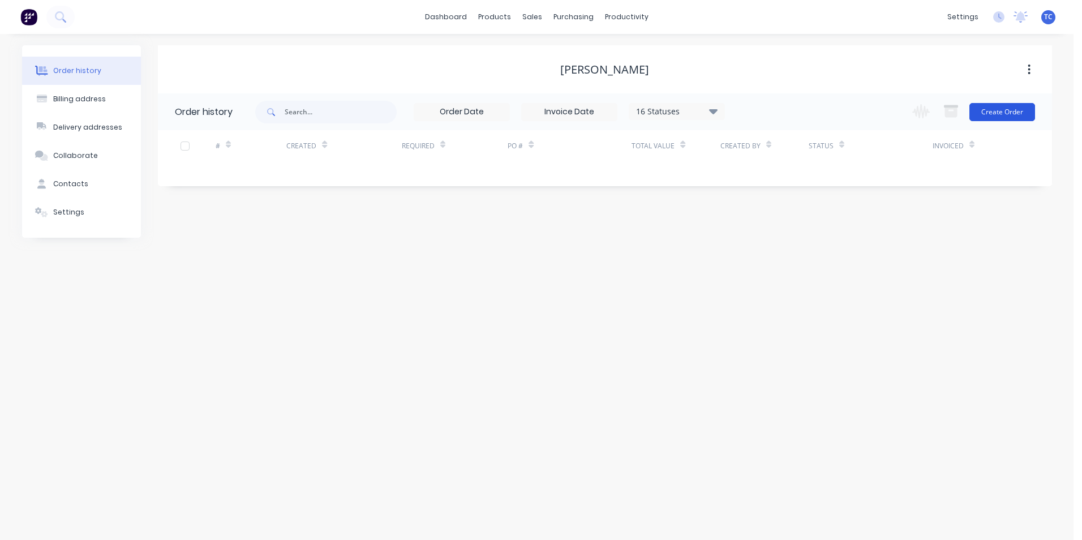
click at [1002, 109] on button "Create Order" at bounding box center [1002, 112] width 66 height 18
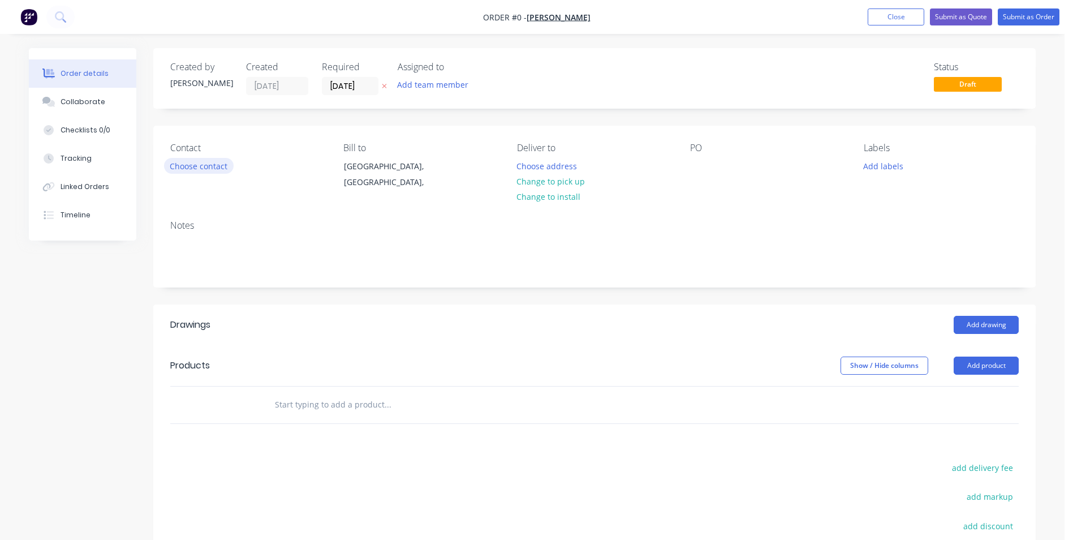
click at [197, 166] on button "Choose contact" at bounding box center [199, 165] width 70 height 15
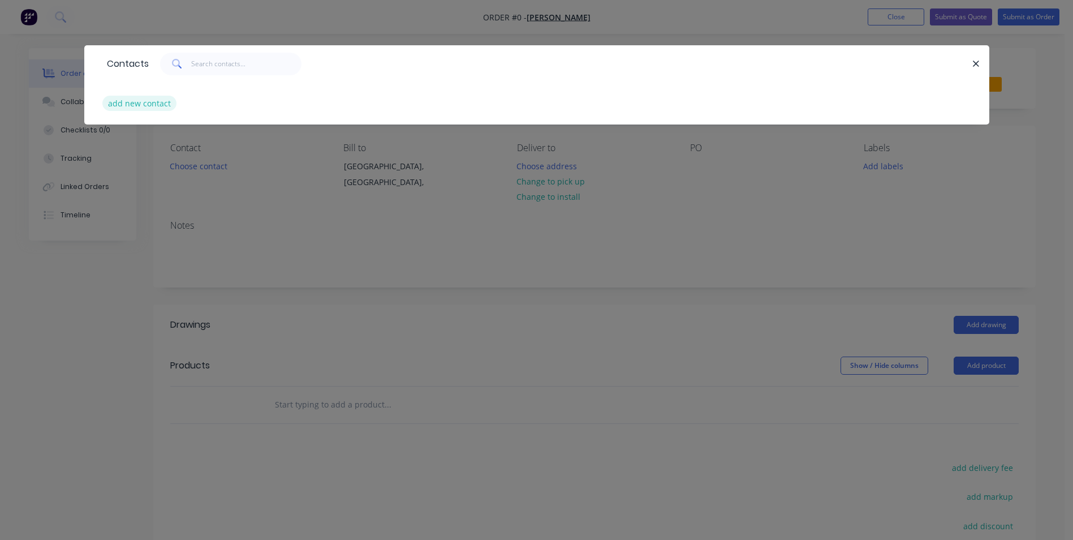
click at [128, 104] on button "add new contact" at bounding box center [139, 103] width 75 height 15
select select "AU"
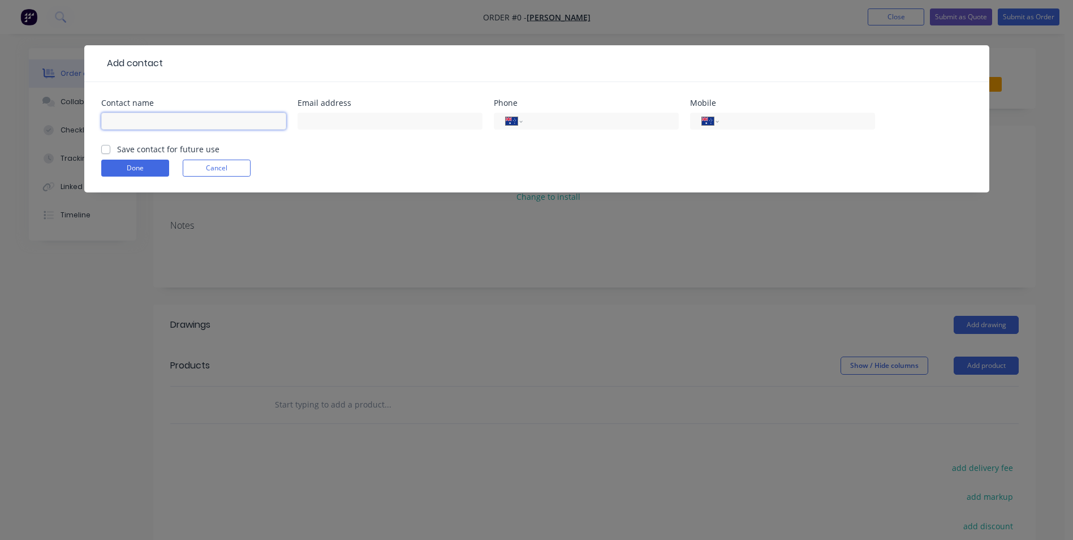
drag, startPoint x: 118, startPoint y: 114, endPoint x: 132, endPoint y: 117, distance: 15.0
click at [126, 115] on input "text" at bounding box center [193, 121] width 185 height 17
type input "[PERSON_NAME]"
click at [311, 119] on input "text" at bounding box center [390, 121] width 185 height 17
type input "[EMAIL_ADDRESS][DOMAIN_NAME]"
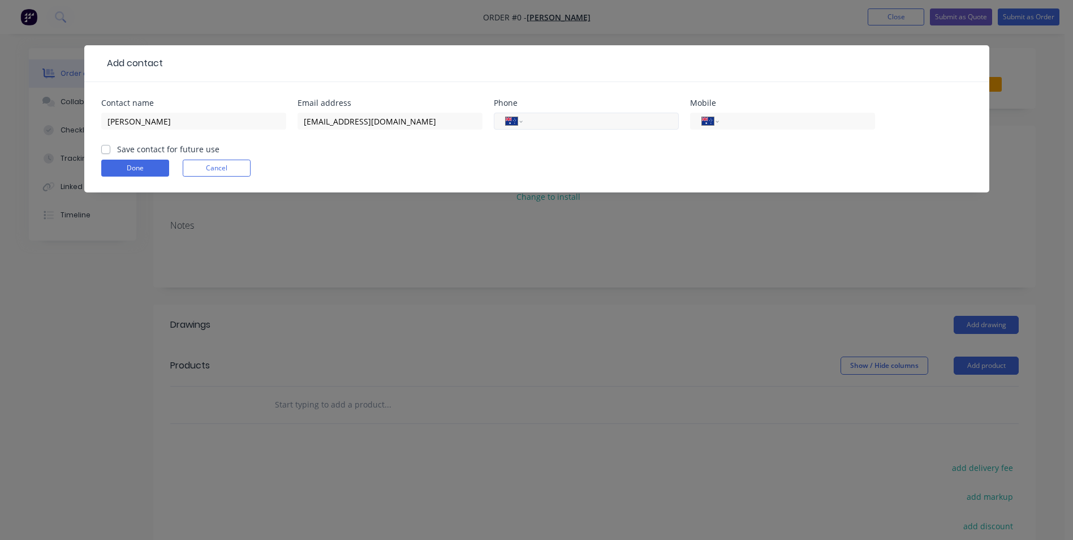
click at [541, 122] on input "tel" at bounding box center [599, 121] width 136 height 13
drag, startPoint x: 581, startPoint y: 122, endPoint x: 532, endPoint y: 120, distance: 48.7
click at [532, 120] on input "0427 331 701" at bounding box center [599, 121] width 136 height 13
type input "0427 331 701"
paste input "0427 331 701"
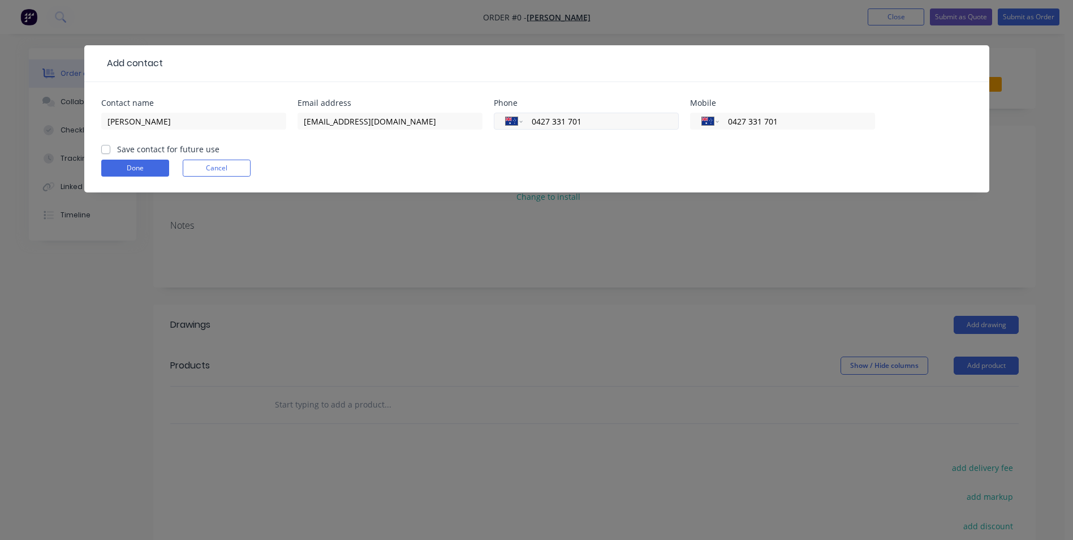
type input "0427 331 701"
drag, startPoint x: 584, startPoint y: 122, endPoint x: 533, endPoint y: 117, distance: 50.5
click at [533, 117] on input "0427 331 701" at bounding box center [599, 121] width 136 height 13
click at [117, 148] on label "Save contact for future use" at bounding box center [168, 149] width 102 height 12
click at [107, 148] on input "Save contact for future use" at bounding box center [105, 148] width 9 height 11
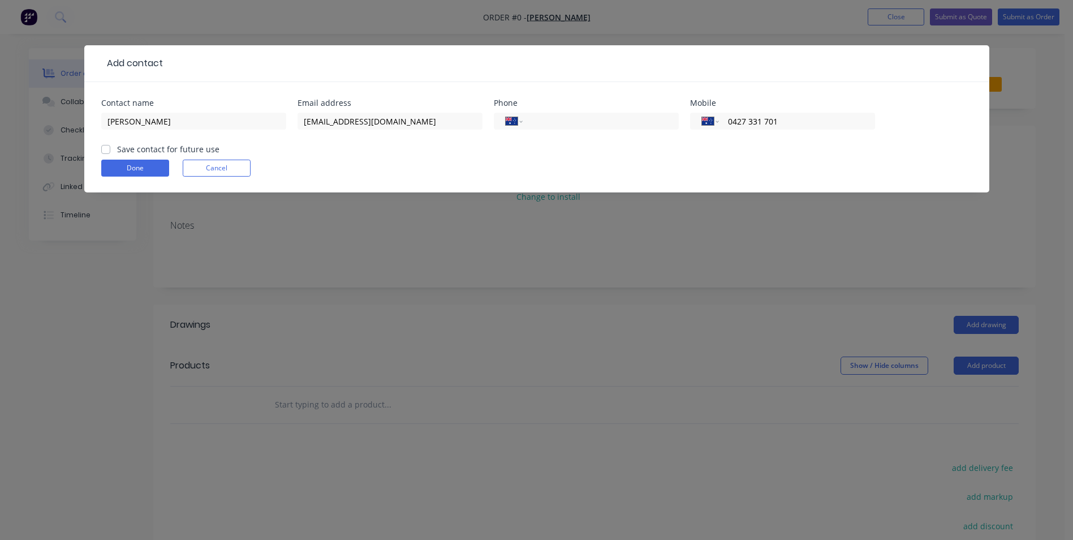
checkbox input "true"
click at [135, 165] on button "Done" at bounding box center [135, 168] width 68 height 17
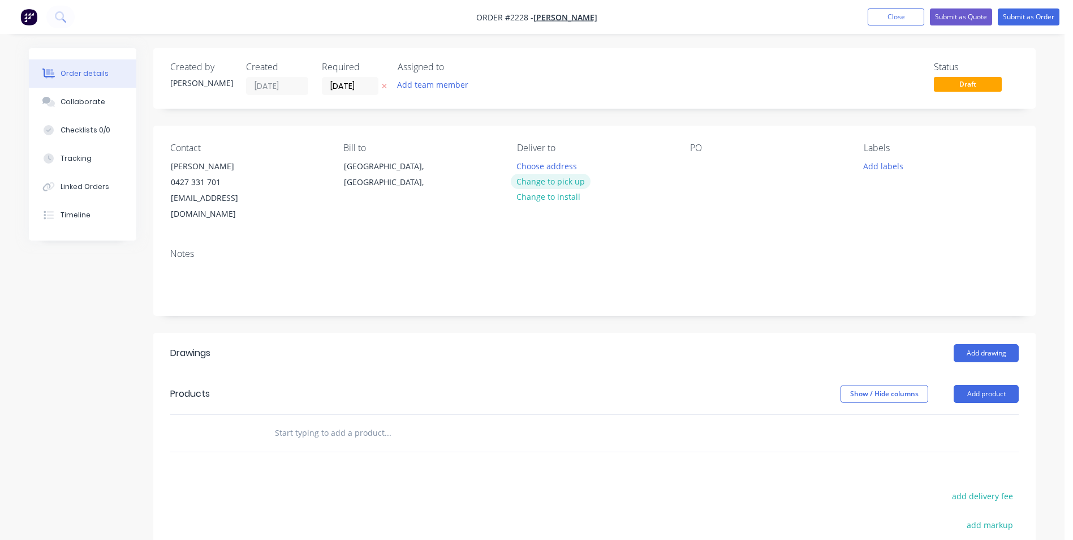
click at [554, 180] on button "Change to pick up" at bounding box center [551, 181] width 80 height 15
click at [697, 166] on div at bounding box center [699, 166] width 18 height 16
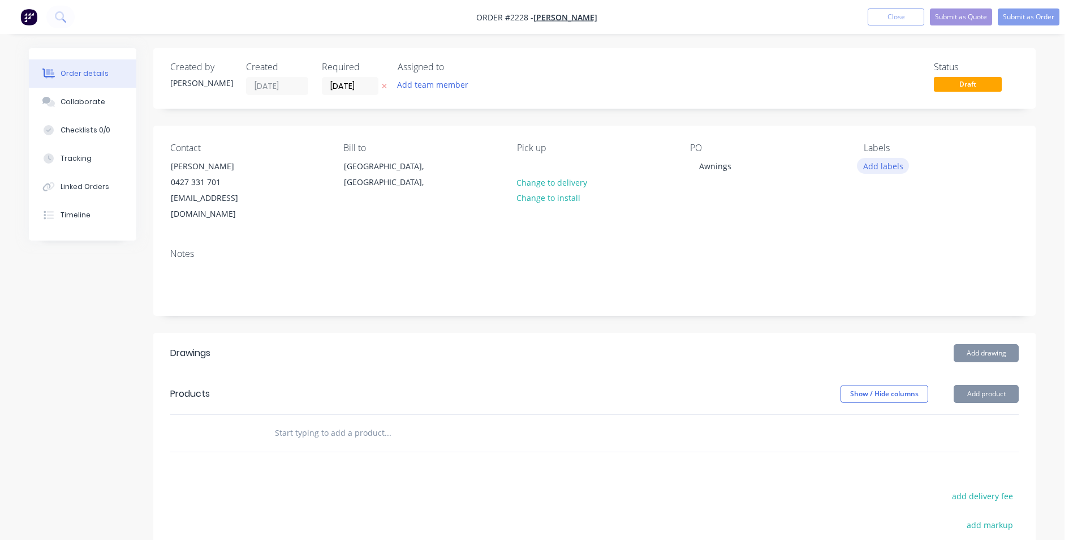
click at [881, 164] on button "Add labels" at bounding box center [883, 165] width 52 height 15
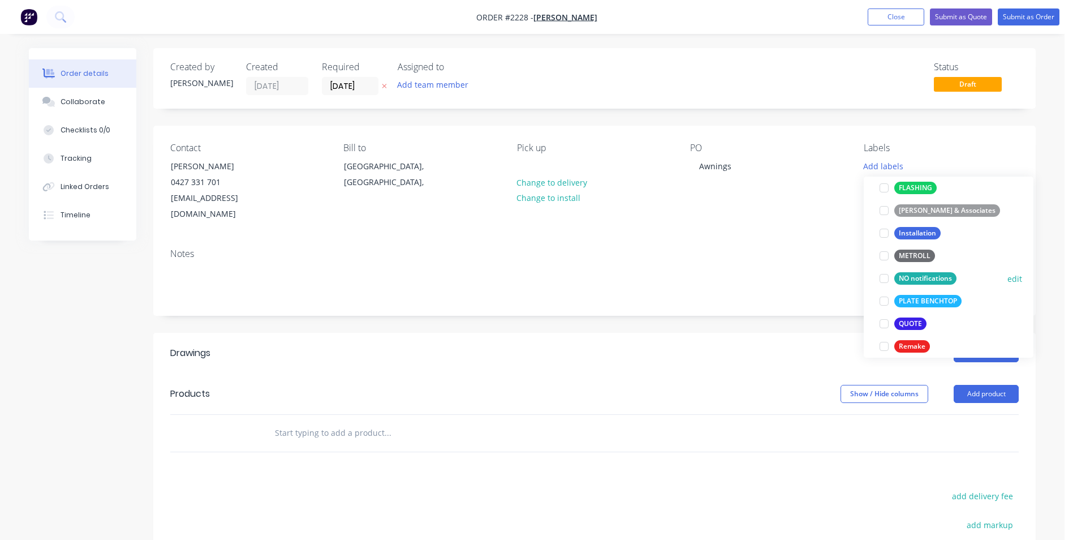
scroll to position [339, 0]
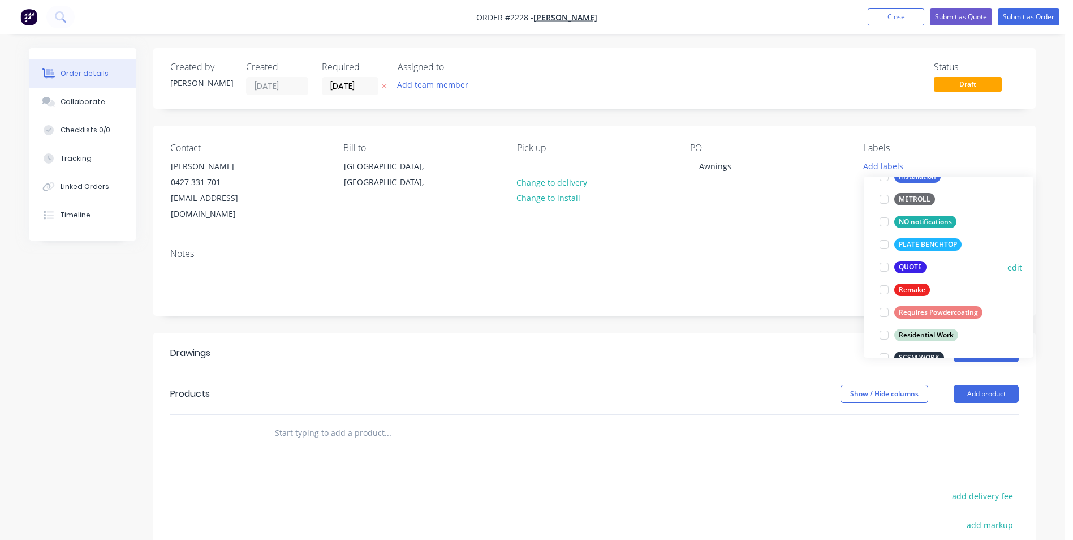
click at [881, 265] on div at bounding box center [884, 267] width 23 height 23
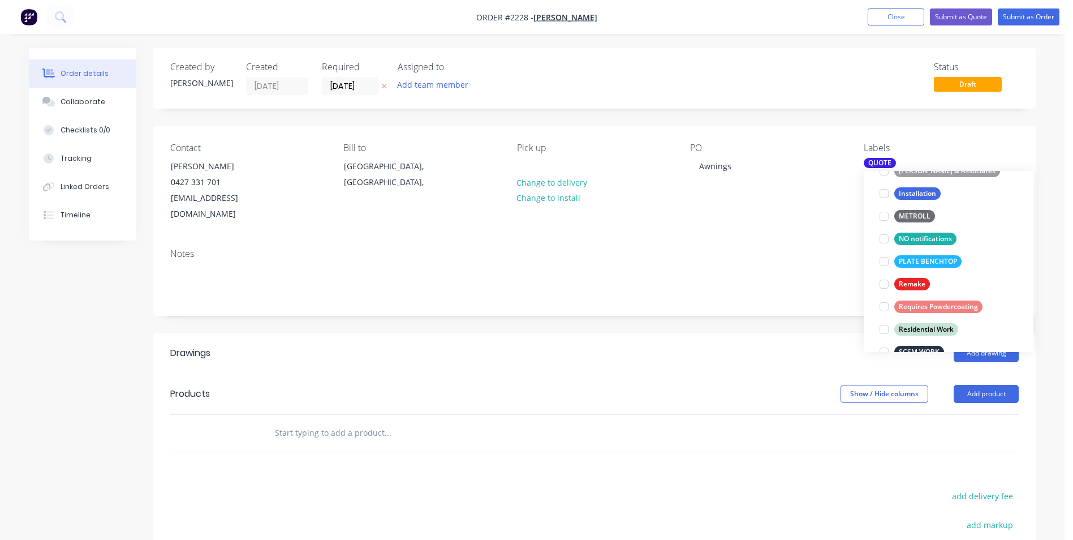
scroll to position [0, 0]
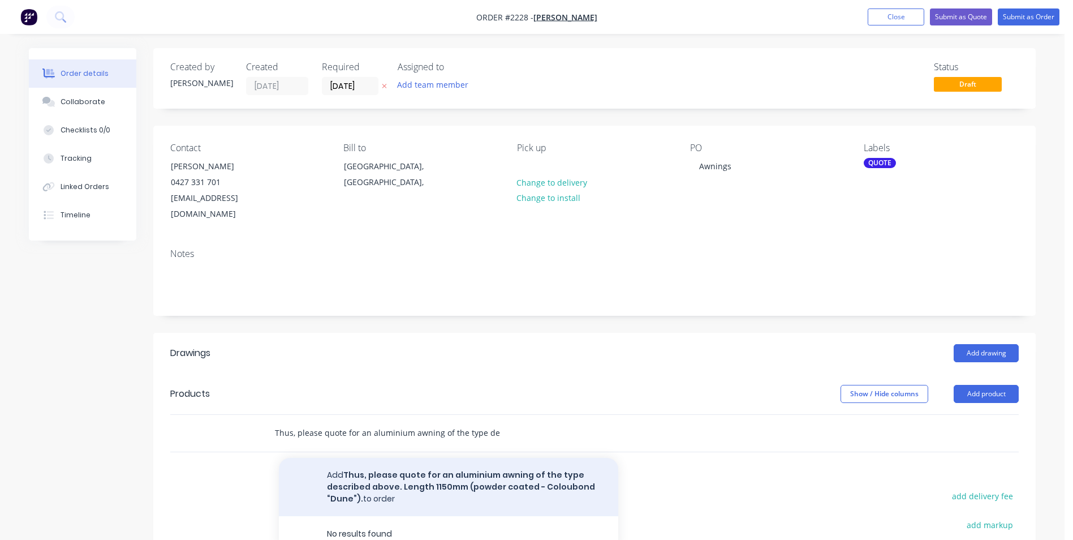
type input "Thus, please quote for an aluminium awning of the type described above. Length …"
click at [406, 463] on button "Add Thus, please quote for an aluminium awning of the type described above. Len…" at bounding box center [448, 487] width 339 height 58
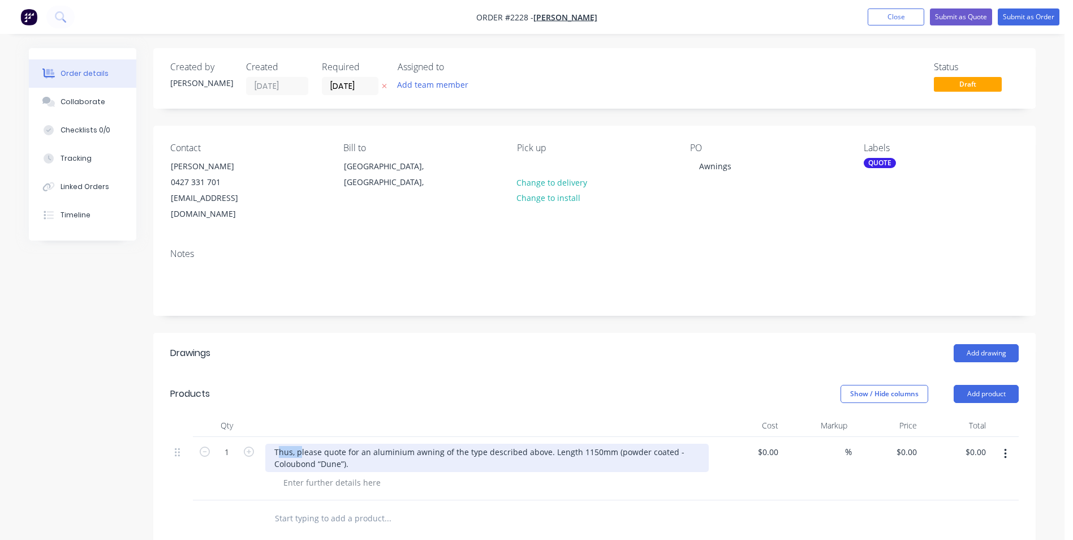
drag, startPoint x: 298, startPoint y: 436, endPoint x: 277, endPoint y: 434, distance: 21.0
click at [277, 443] on div "Thus, please quote for an aluminium awning of the type described above. Length …" at bounding box center [486, 457] width 443 height 28
click at [280, 443] on div "please quote for an aluminium awning of the type described above. Length 1150mm…" at bounding box center [486, 457] width 443 height 28
drag, startPoint x: 348, startPoint y: 436, endPoint x: 277, endPoint y: 434, distance: 71.3
click at [277, 443] on div "Please quote for an aluminium awning of the type described above. Length 1150mm…" at bounding box center [486, 457] width 443 height 28
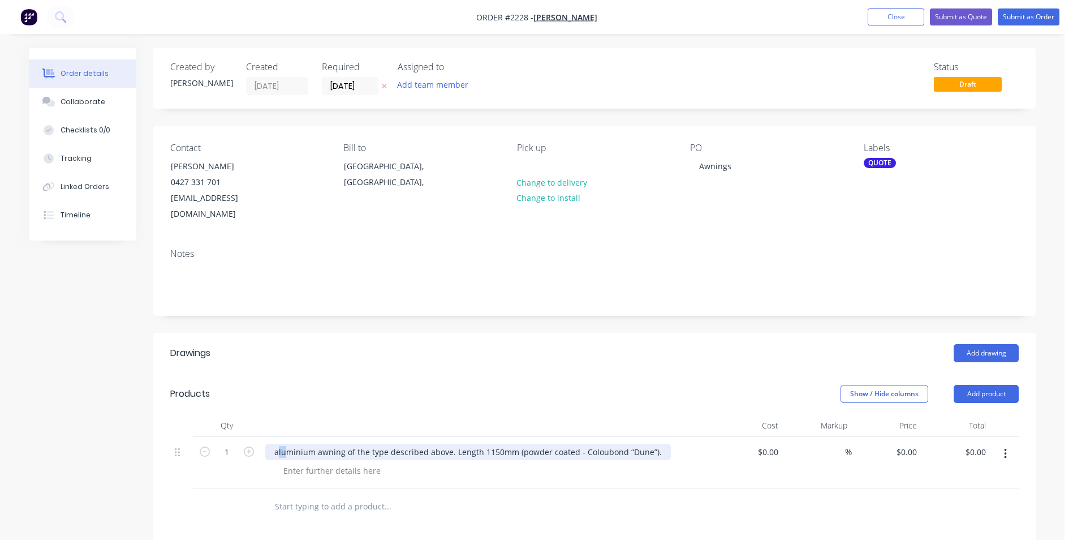
drag, startPoint x: 277, startPoint y: 436, endPoint x: 283, endPoint y: 434, distance: 6.4
click at [283, 443] on div "aluminium awning of the type described above. Length 1150mm (powder coated - Co…" at bounding box center [468, 451] width 406 height 16
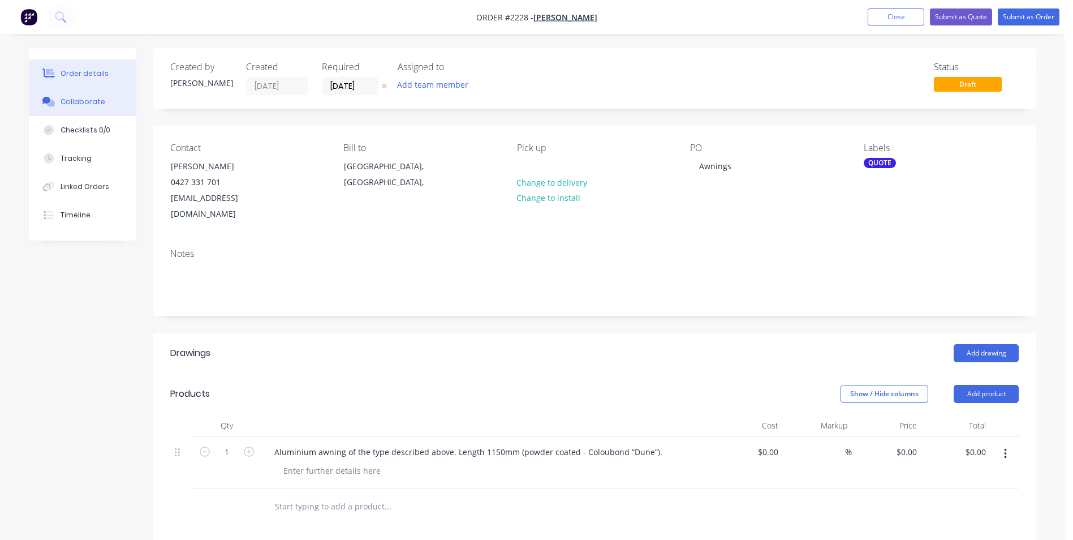
click at [84, 100] on div "Collaborate" at bounding box center [83, 102] width 45 height 10
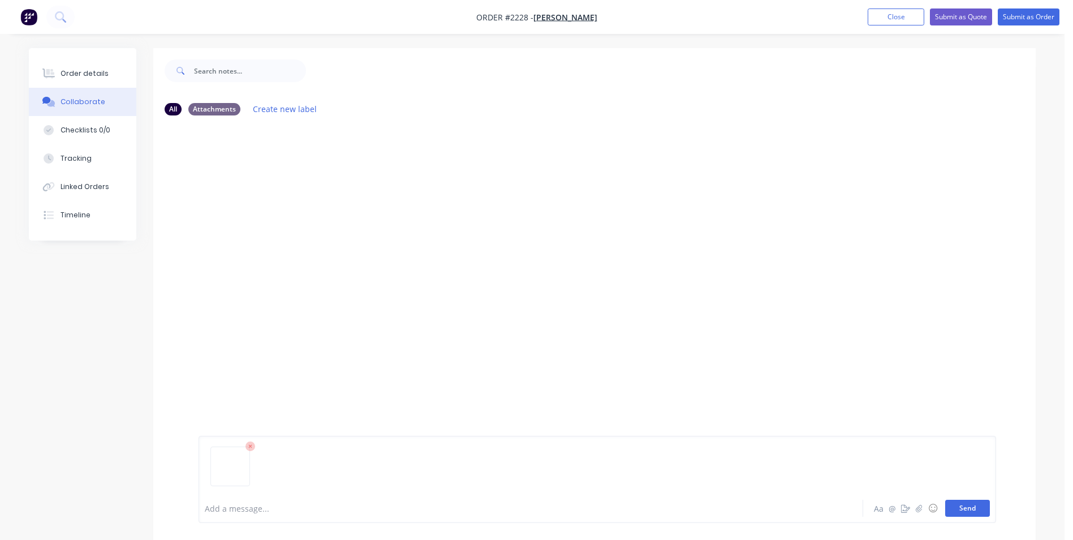
click at [973, 508] on button "Send" at bounding box center [967, 507] width 45 height 17
click at [976, 507] on button "Send" at bounding box center [967, 507] width 45 height 17
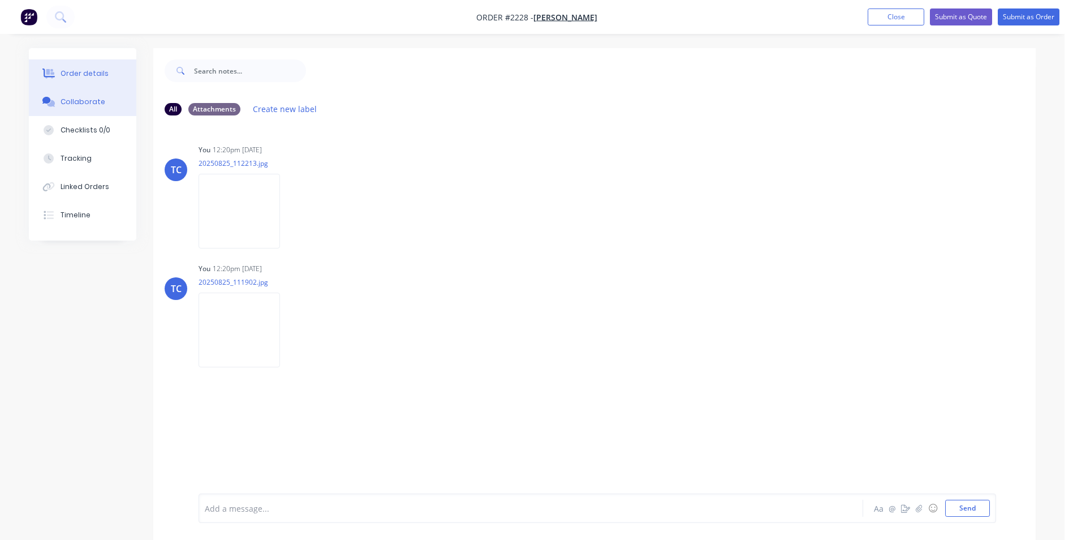
click at [87, 71] on div "Order details" at bounding box center [85, 73] width 48 height 10
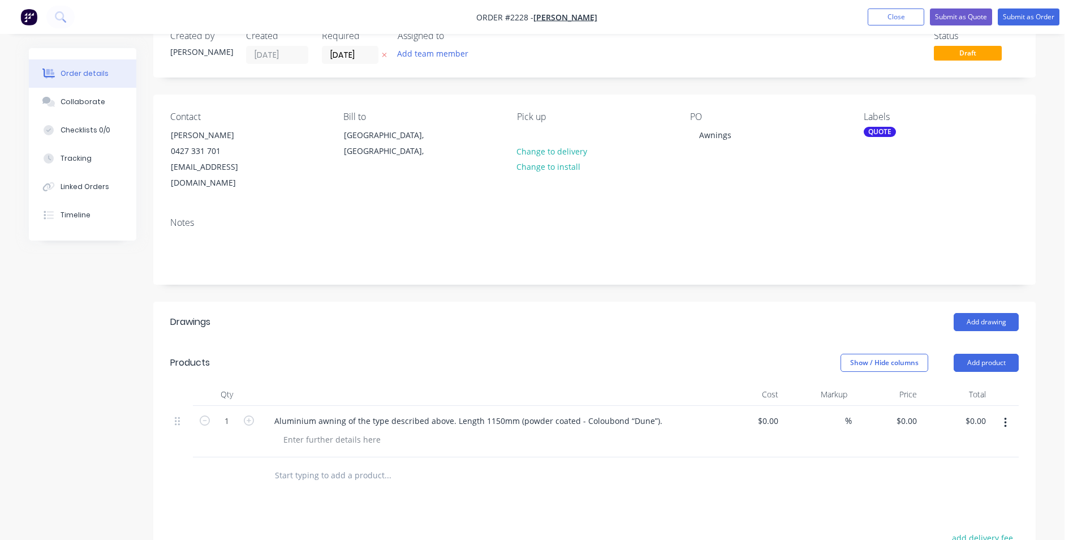
scroll to position [113, 0]
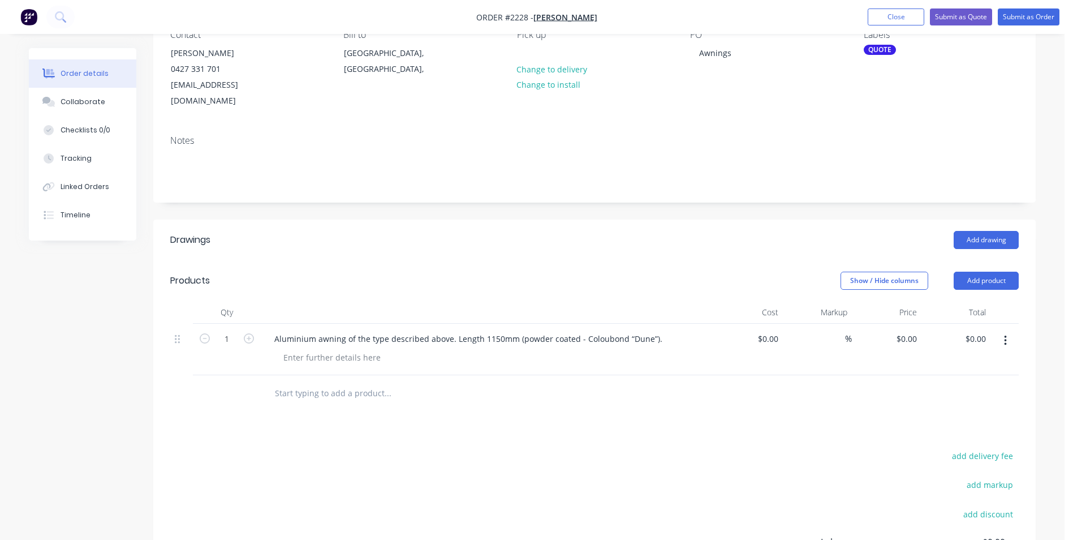
click at [288, 382] on input "text" at bounding box center [387, 393] width 226 height 23
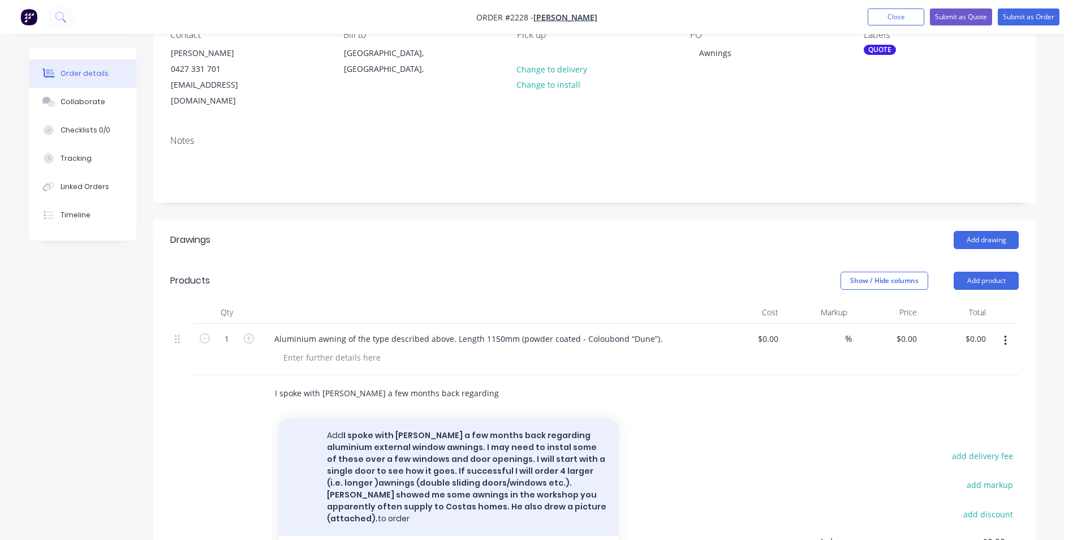
type input "I spoke with [PERSON_NAME] a few months back regarding aluminium external windo…"
click at [431, 439] on button "Add I spoke with [PERSON_NAME] a few months back regarding aluminium external w…" at bounding box center [448, 477] width 339 height 118
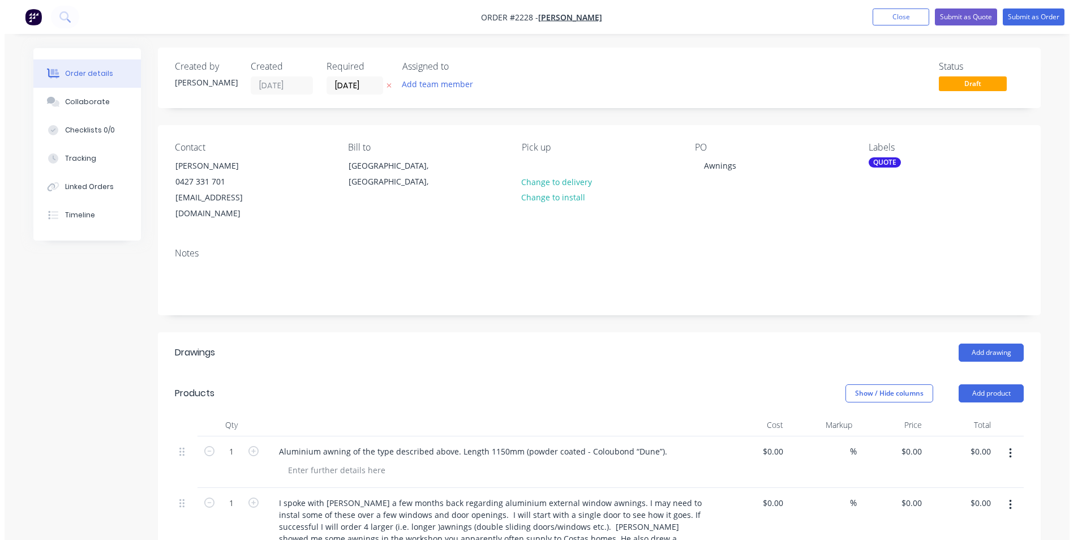
scroll to position [0, 0]
click at [884, 17] on button "Close" at bounding box center [896, 16] width 57 height 17
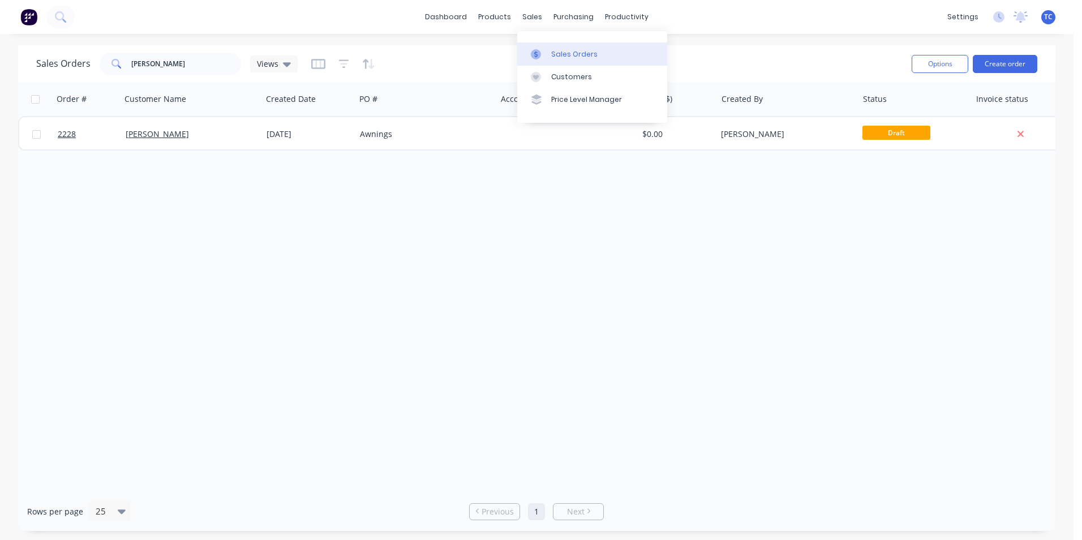
click at [565, 50] on div "Sales Orders" at bounding box center [574, 54] width 46 height 10
drag, startPoint x: 172, startPoint y: 61, endPoint x: 127, endPoint y: 61, distance: 44.7
click at [127, 61] on div "[PERSON_NAME]" at bounding box center [170, 64] width 141 height 23
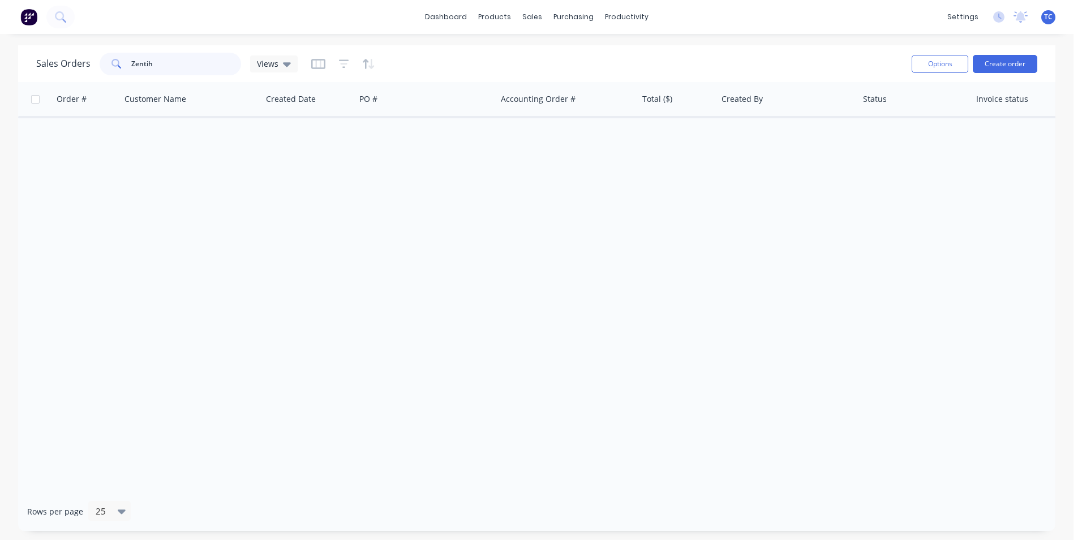
type input "Zentih"
